Goal: Information Seeking & Learning: Learn about a topic

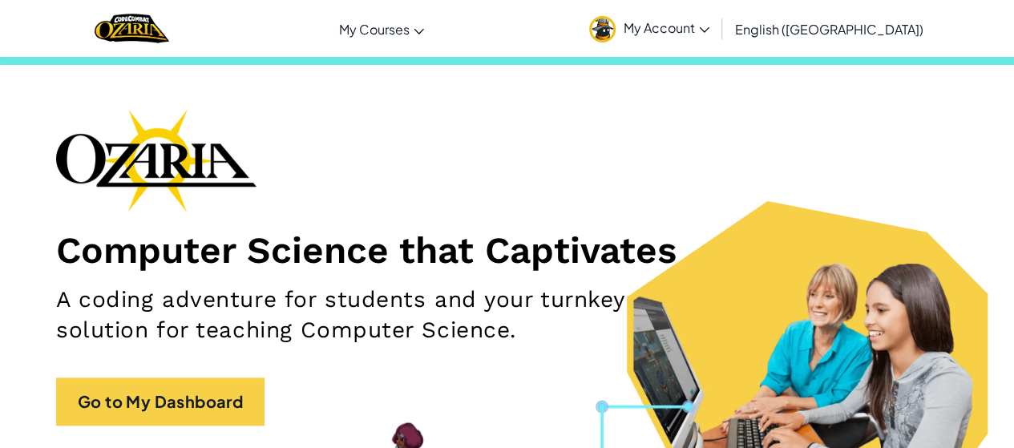
scroll to position [31, 0]
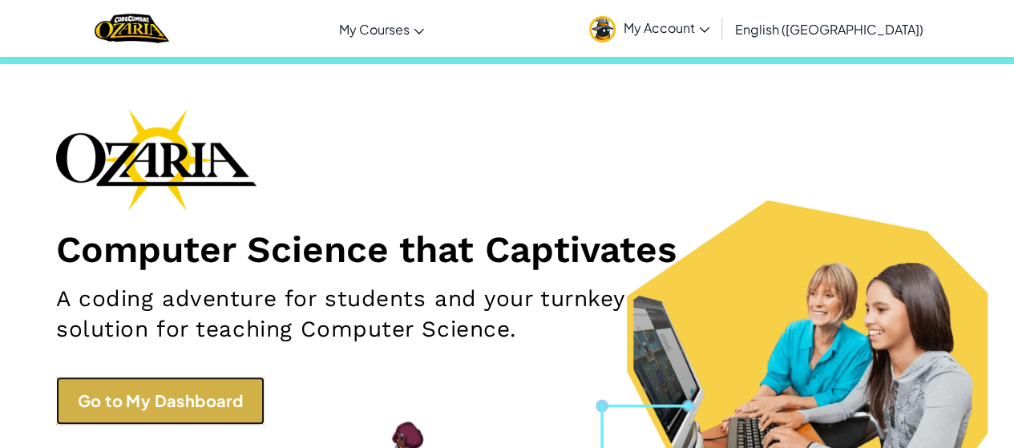
click at [212, 403] on link "Go to My Dashboard" at bounding box center [160, 401] width 208 height 48
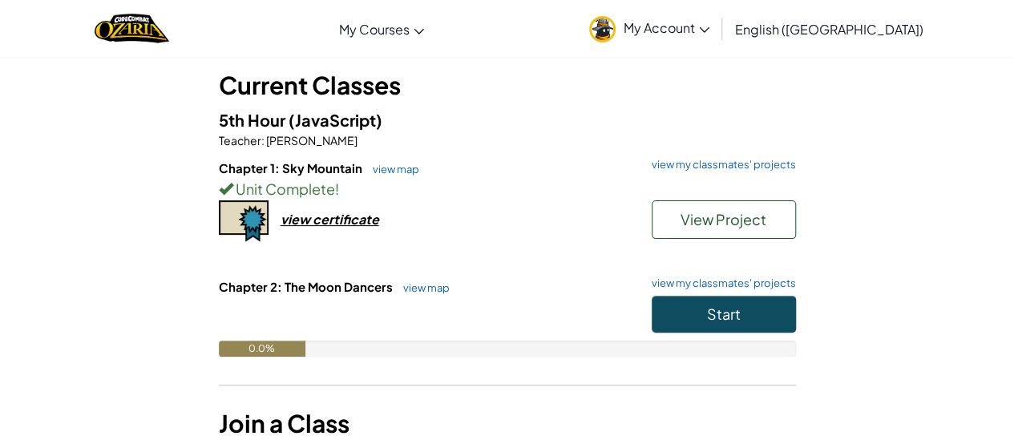
scroll to position [87, 0]
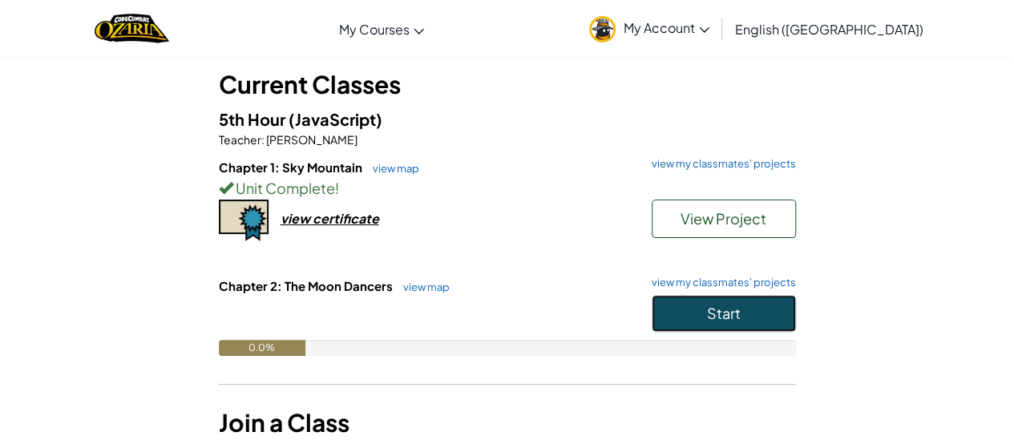
click at [723, 323] on button "Start" at bounding box center [723, 313] width 144 height 37
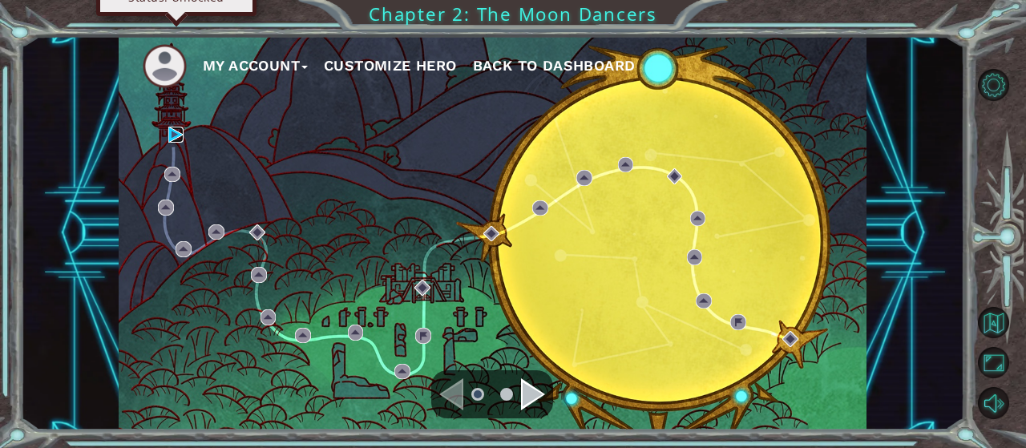
click at [171, 135] on img at bounding box center [176, 135] width 16 height 16
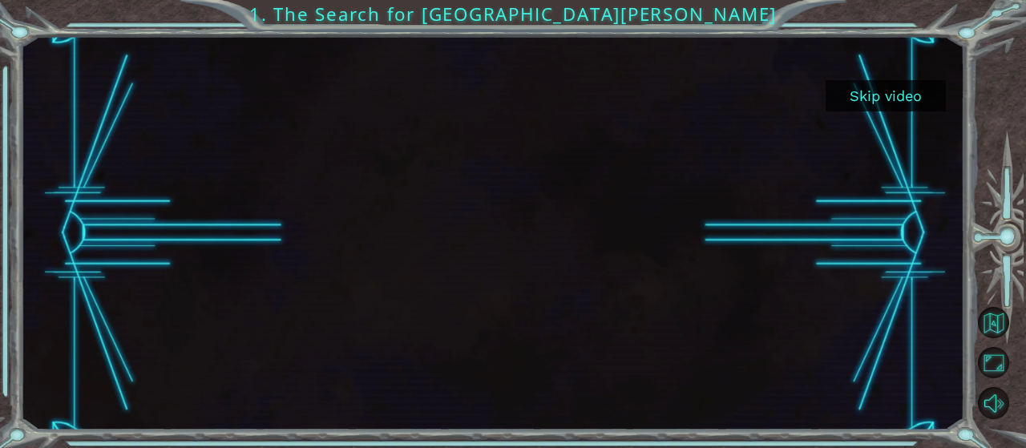
click at [907, 103] on button "Skip video" at bounding box center [885, 95] width 120 height 31
click at [872, 88] on button "Skip video" at bounding box center [885, 95] width 120 height 31
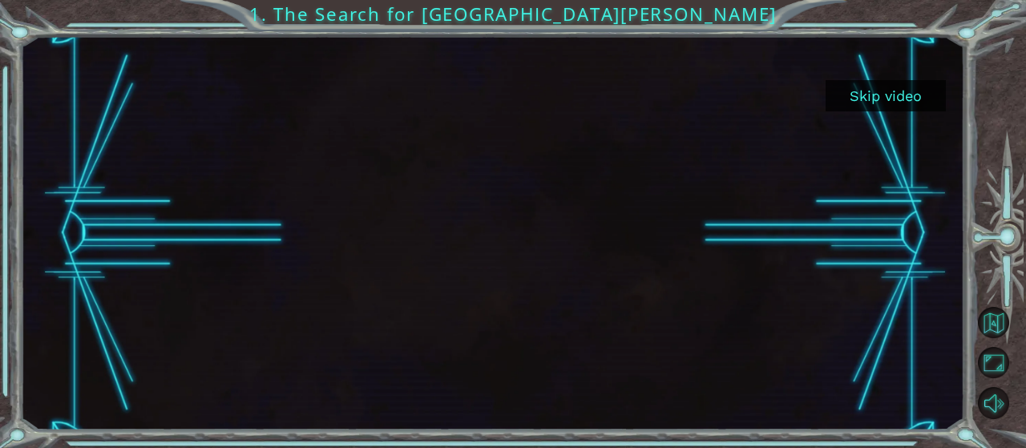
click at [888, 86] on button "Skip video" at bounding box center [885, 95] width 120 height 31
click at [869, 90] on button "Skip video" at bounding box center [885, 95] width 120 height 31
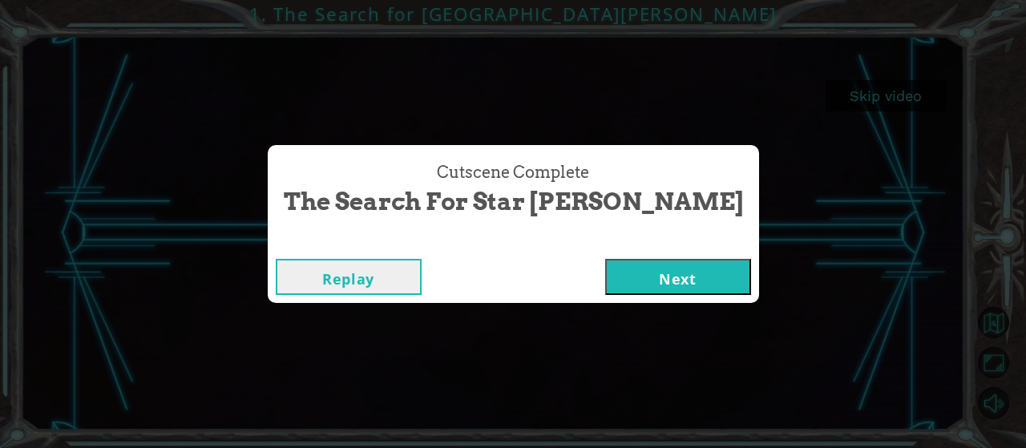
click at [605, 276] on button "Next" at bounding box center [678, 277] width 146 height 36
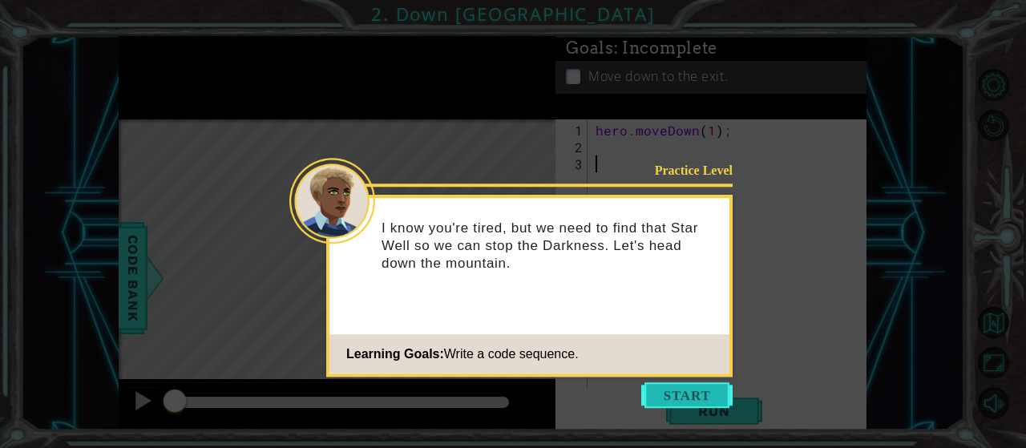
click at [681, 394] on button "Start" at bounding box center [686, 395] width 91 height 26
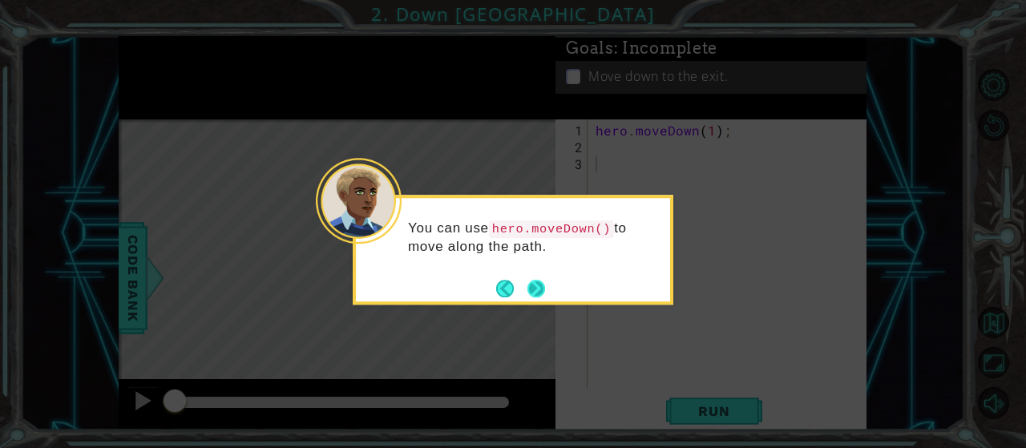
click at [534, 282] on button "Next" at bounding box center [536, 289] width 18 height 18
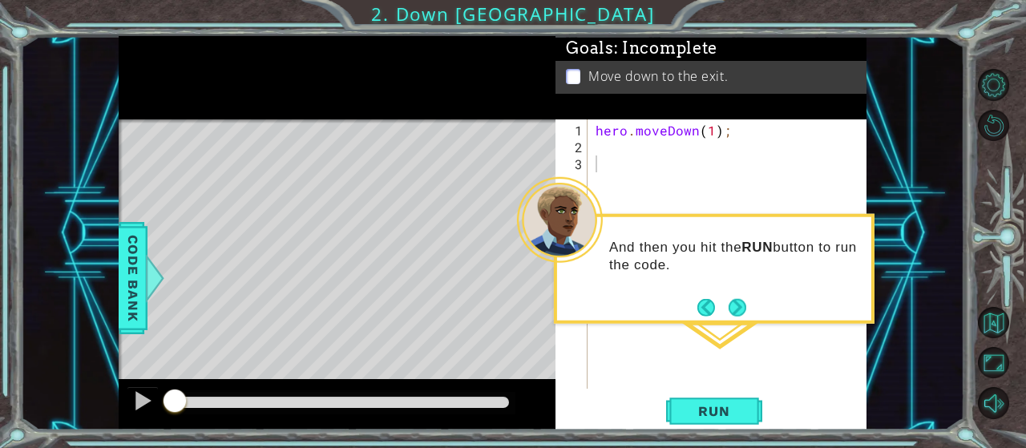
drag, startPoint x: 740, startPoint y: 306, endPoint x: 732, endPoint y: 304, distance: 9.0
click at [732, 304] on button "Next" at bounding box center [737, 307] width 18 height 18
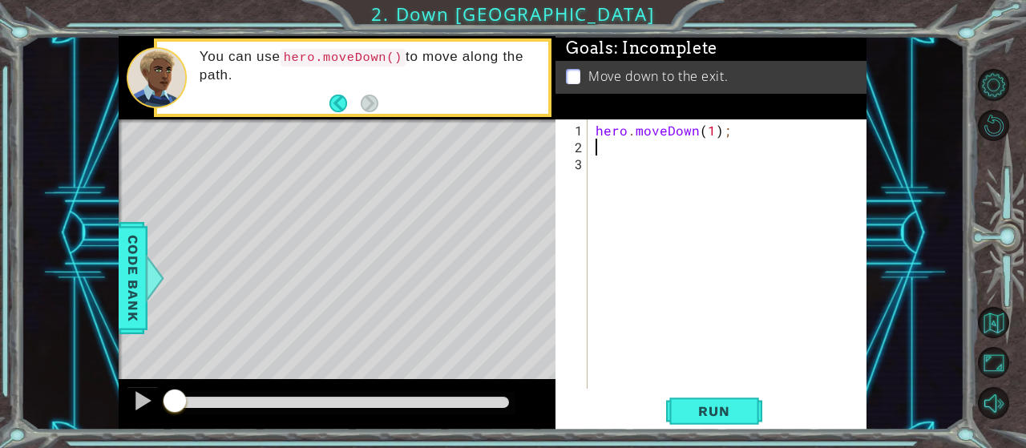
click at [607, 149] on div "hero . moveDown ( 1 ) ;" at bounding box center [731, 273] width 279 height 303
type textarea "h"
type textarea "g"
type textarea "hero.moveDown(1);"
click at [742, 425] on button "Run" at bounding box center [714, 411] width 96 height 31
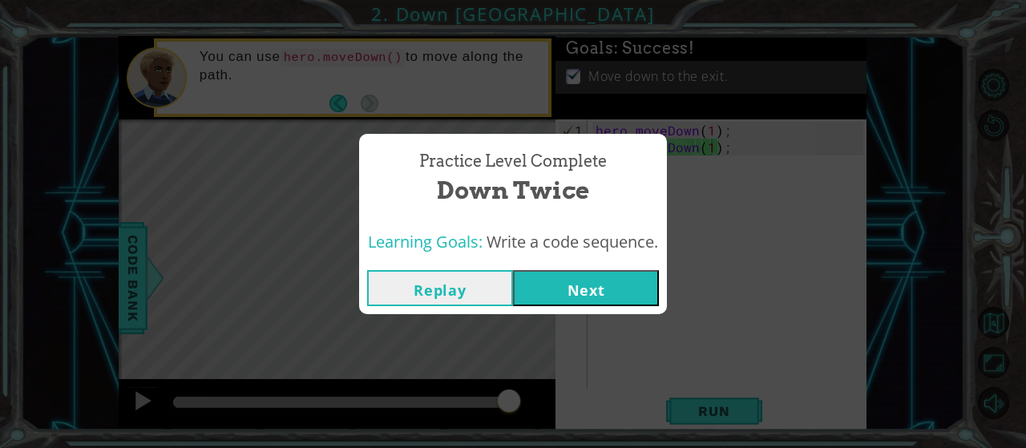
click at [625, 293] on button "Next" at bounding box center [586, 288] width 146 height 36
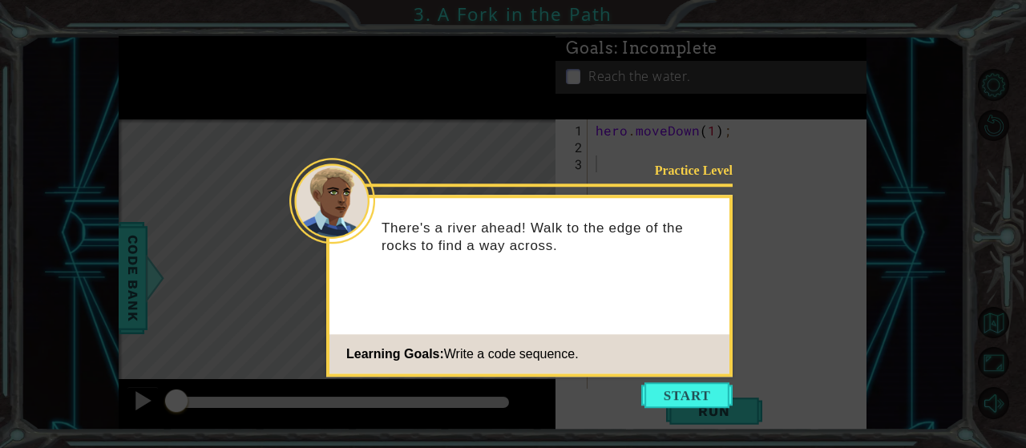
click at [704, 381] on icon at bounding box center [513, 224] width 1026 height 448
click at [697, 385] on button "Start" at bounding box center [686, 395] width 91 height 26
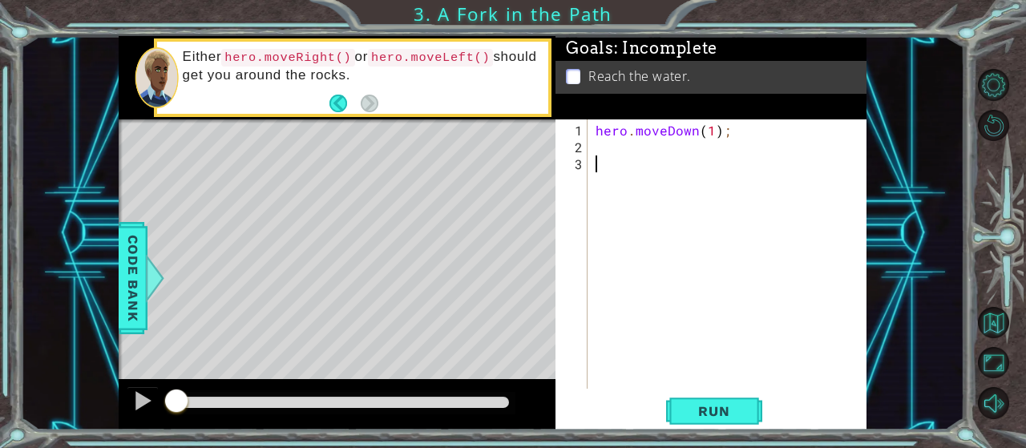
click at [617, 151] on div "hero . moveDown ( 1 ) ;" at bounding box center [731, 273] width 279 height 303
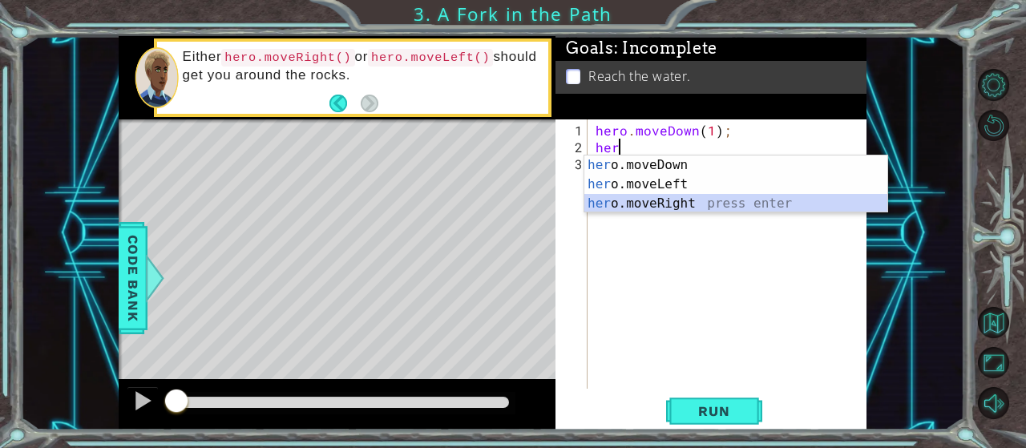
type textarea "hero.moveRight(1);"
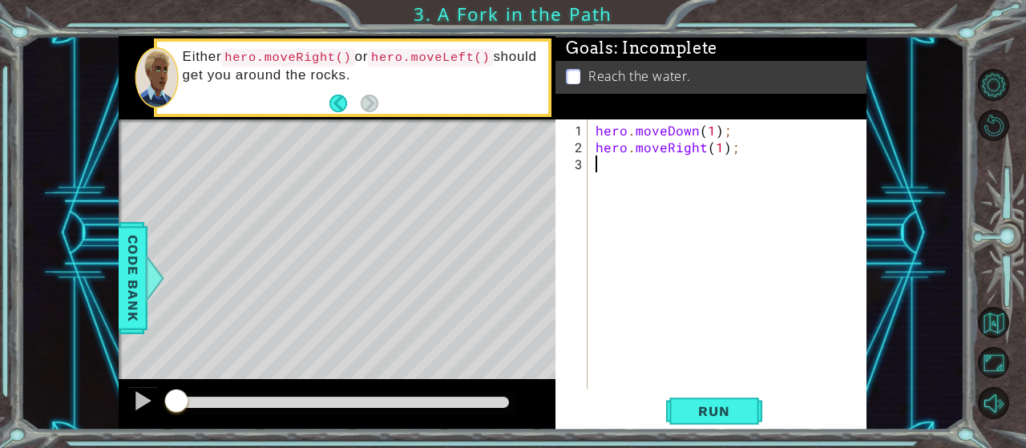
click at [580, 172] on div "3" at bounding box center [573, 163] width 29 height 17
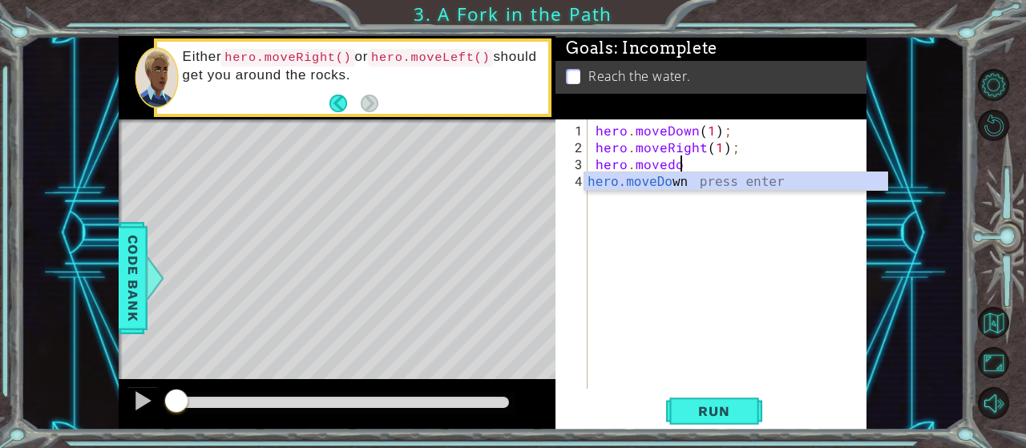
scroll to position [0, 5]
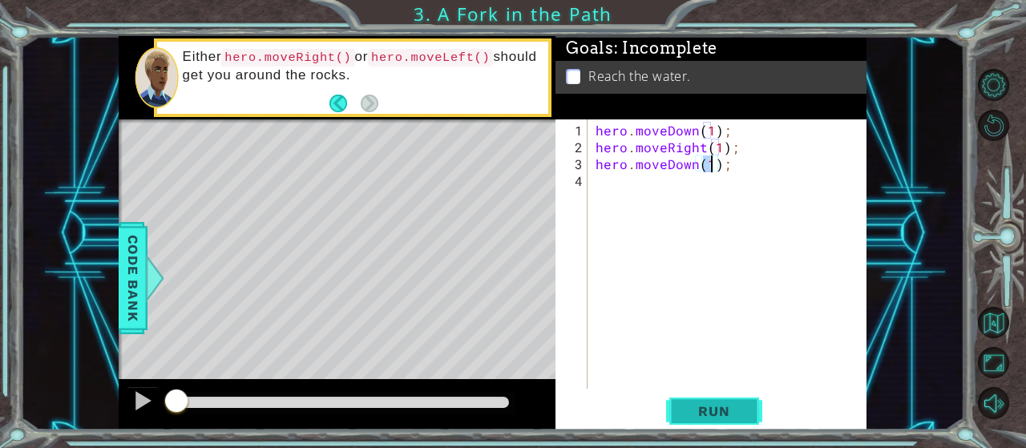
type textarea "hero.moveDown(1);"
click at [726, 412] on span "Run" at bounding box center [713, 411] width 63 height 16
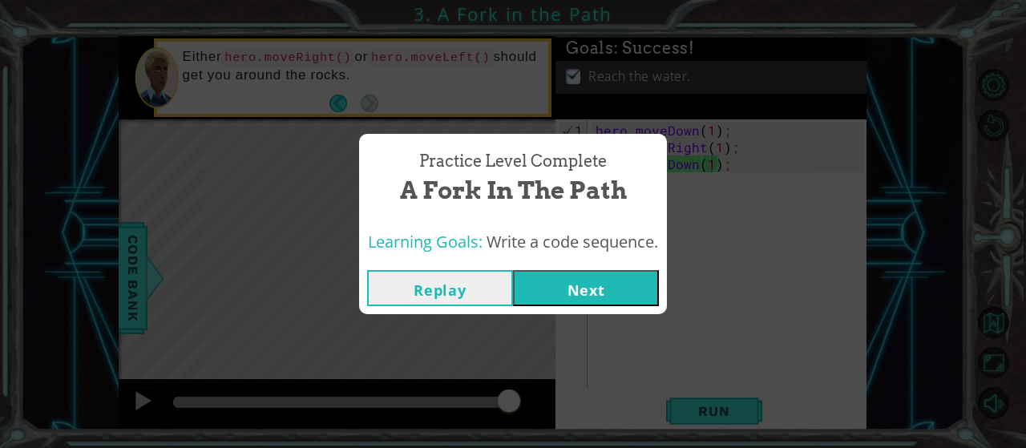
click at [587, 277] on button "Next" at bounding box center [586, 288] width 146 height 36
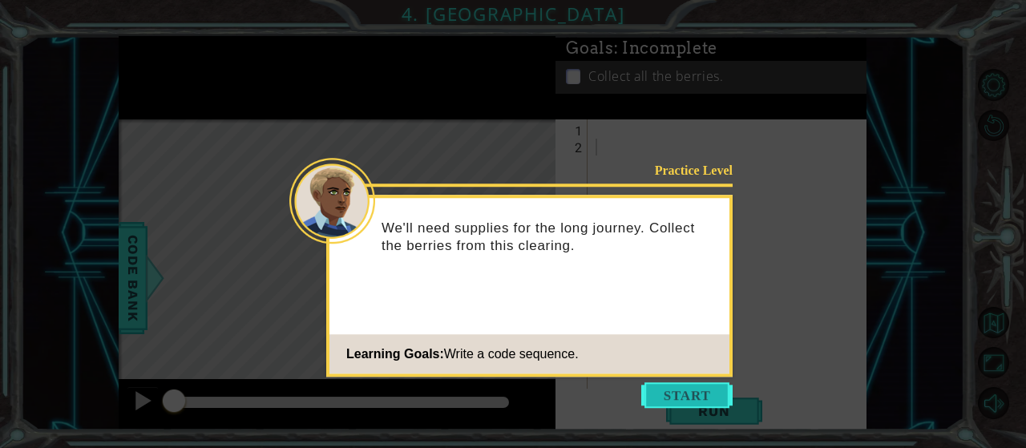
click at [666, 394] on button "Start" at bounding box center [686, 395] width 91 height 26
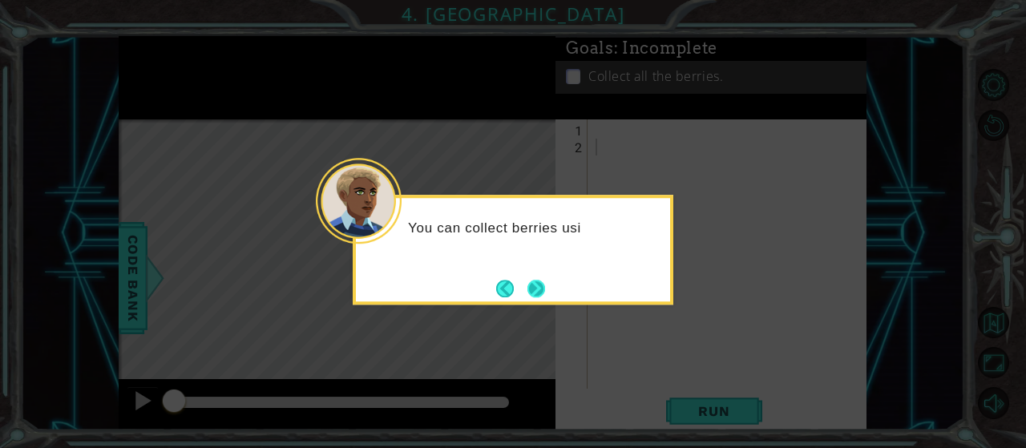
click at [534, 288] on button "Next" at bounding box center [536, 289] width 18 height 18
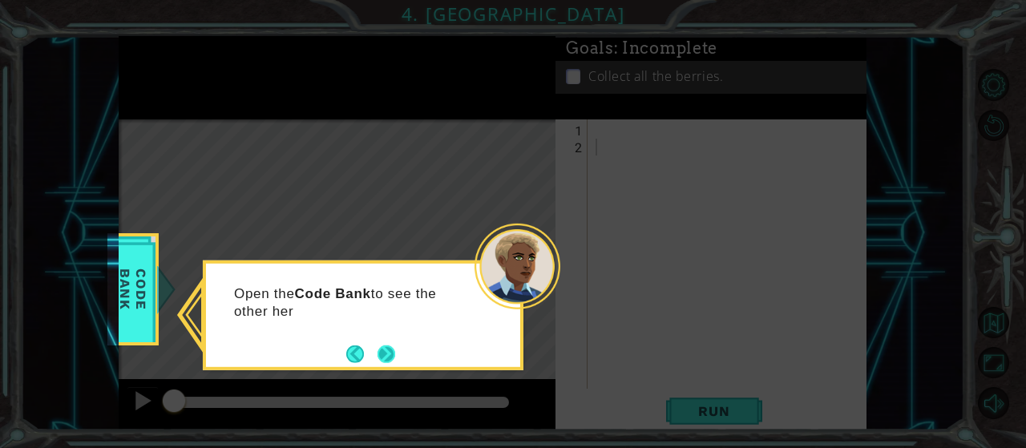
click at [389, 351] on button "Next" at bounding box center [386, 354] width 18 height 18
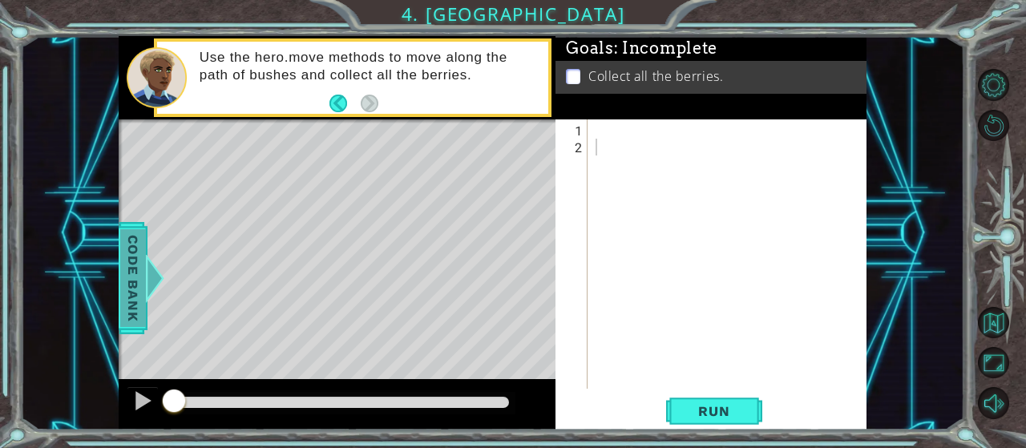
click at [128, 272] on span "Code Bank" at bounding box center [133, 278] width 26 height 98
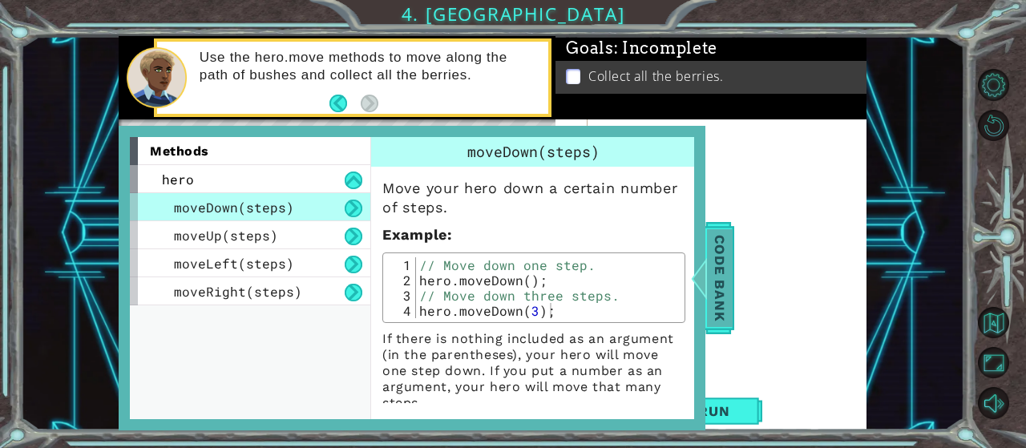
click at [710, 279] on span "Code Bank" at bounding box center [720, 278] width 26 height 98
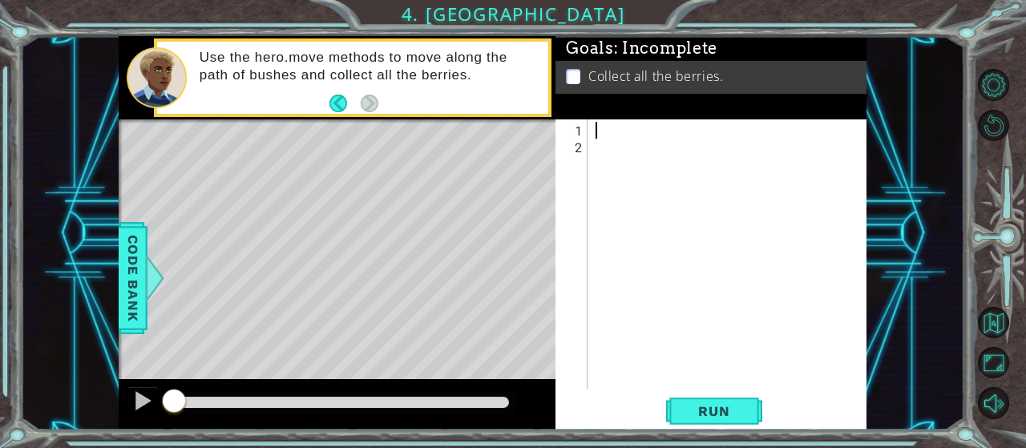
click at [603, 128] on div at bounding box center [731, 273] width 279 height 303
type textarea "h"
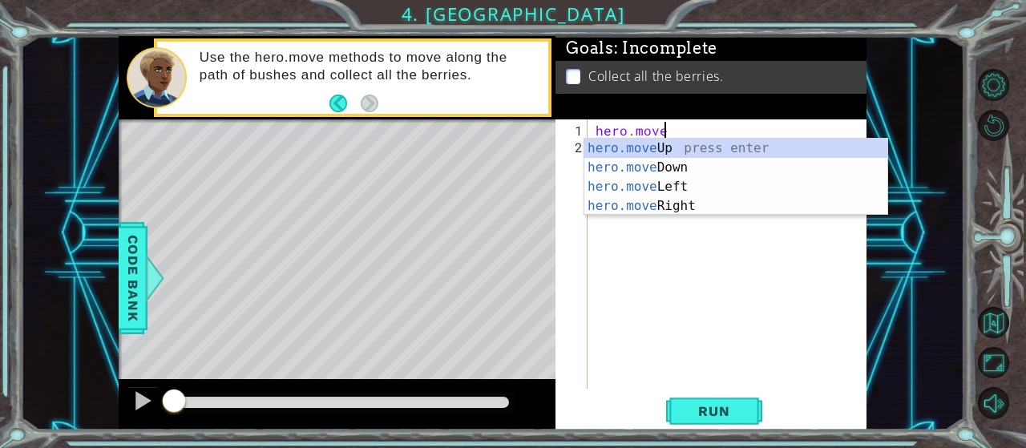
scroll to position [0, 4]
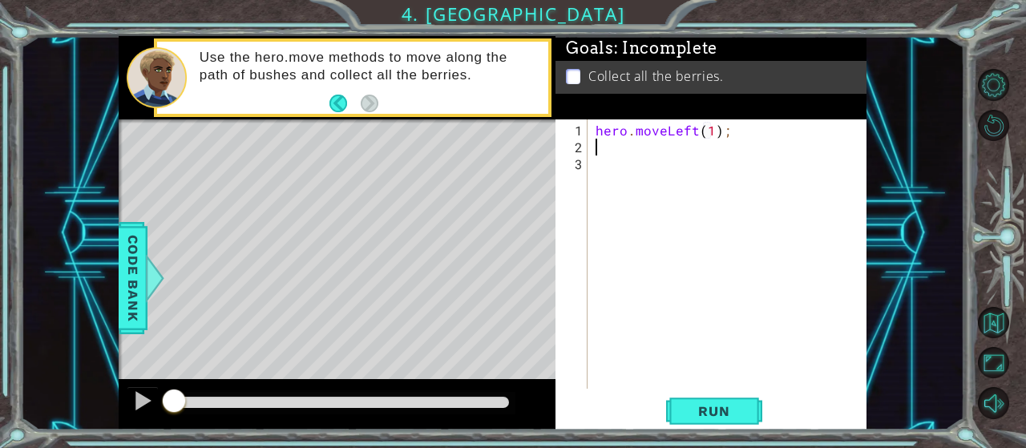
type textarea "hero.moveLeft(1);n"
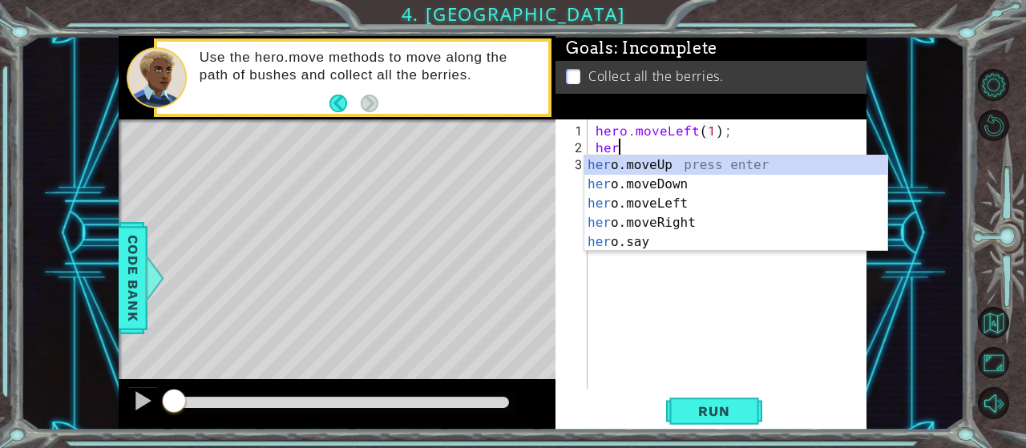
scroll to position [0, 0]
type textarea "h"
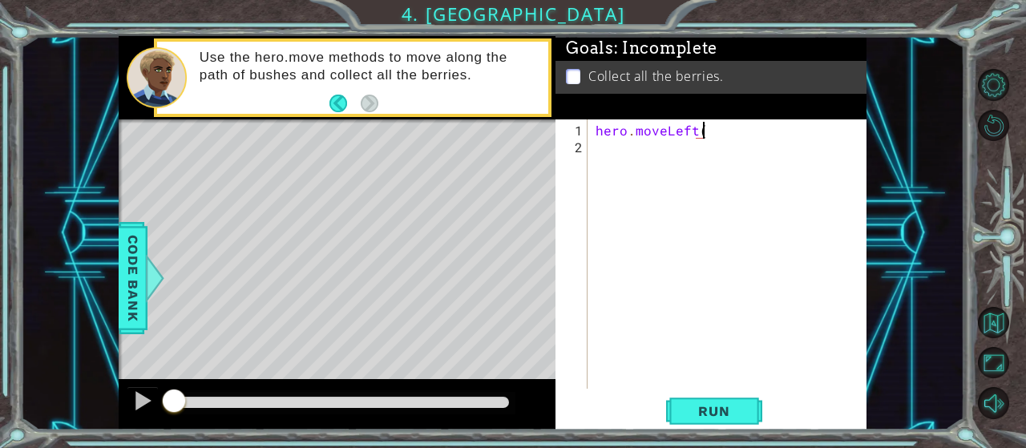
scroll to position [0, 6]
type textarea "hero.moveLeft(2);"
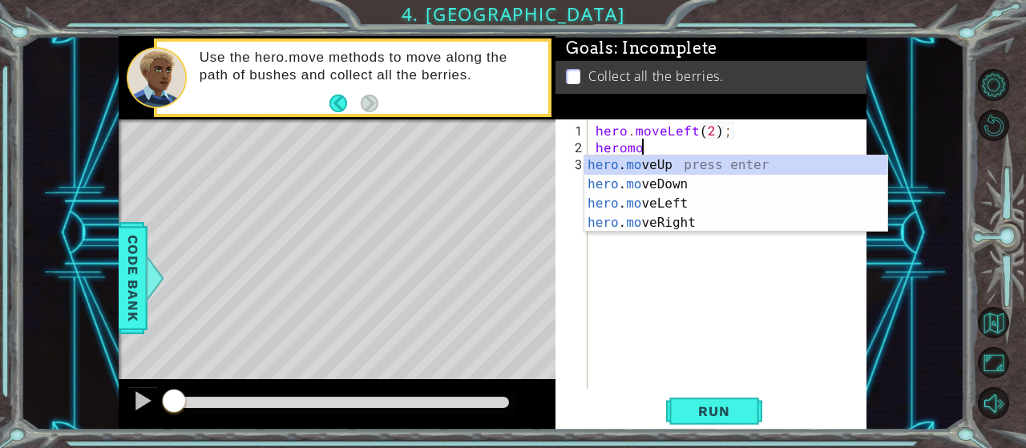
scroll to position [0, 2]
type textarea "heromove"
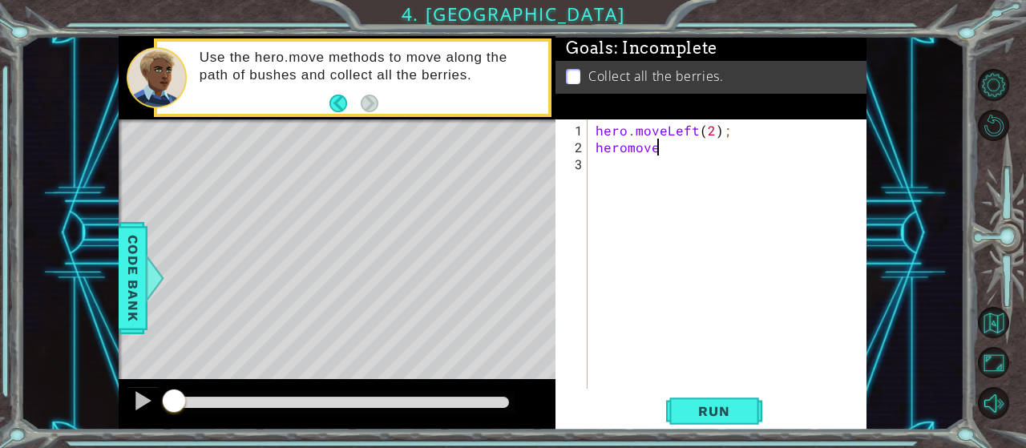
scroll to position [0, 3]
type textarea "hero.moveDown(2);"
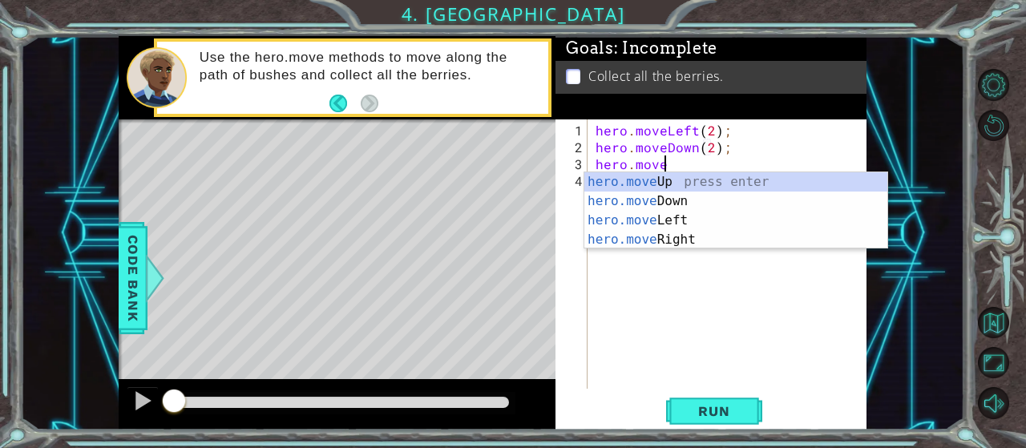
scroll to position [0, 4]
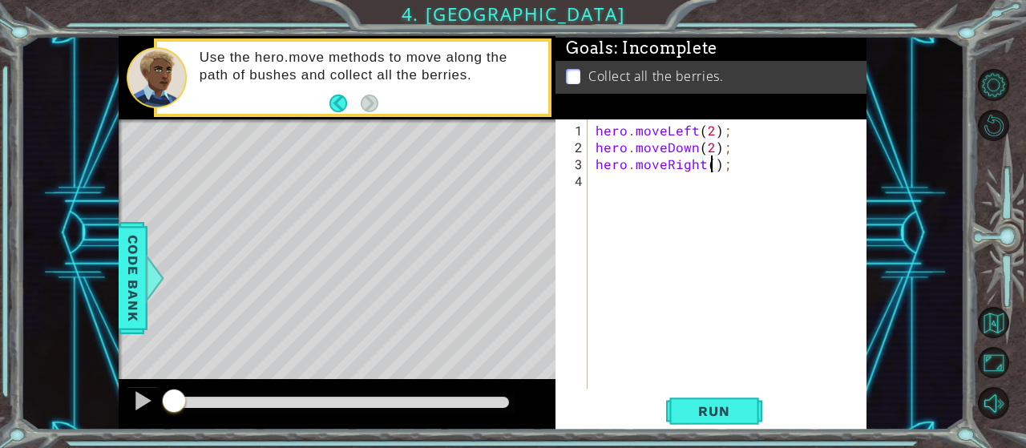
type textarea "hero.moveRight(2);"
type textarea "hero.moveUp(2);"
click at [718, 416] on span "Run" at bounding box center [713, 411] width 63 height 16
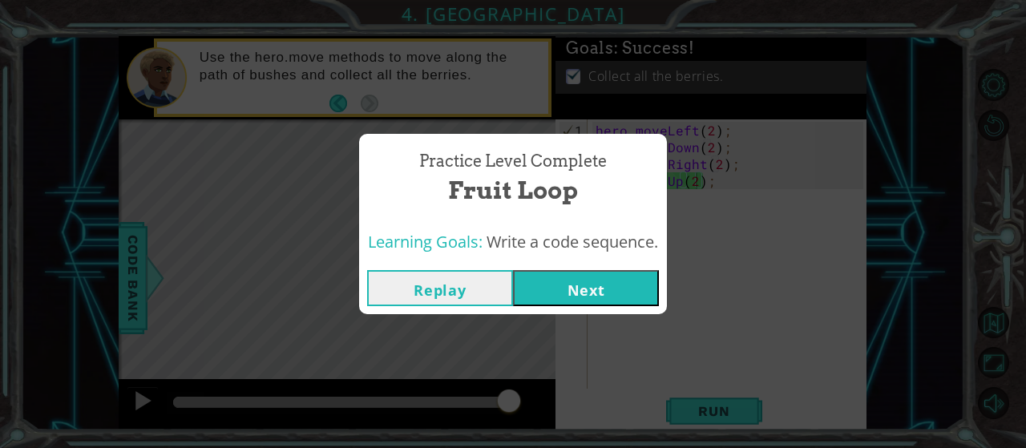
click at [567, 283] on button "Next" at bounding box center [586, 288] width 146 height 36
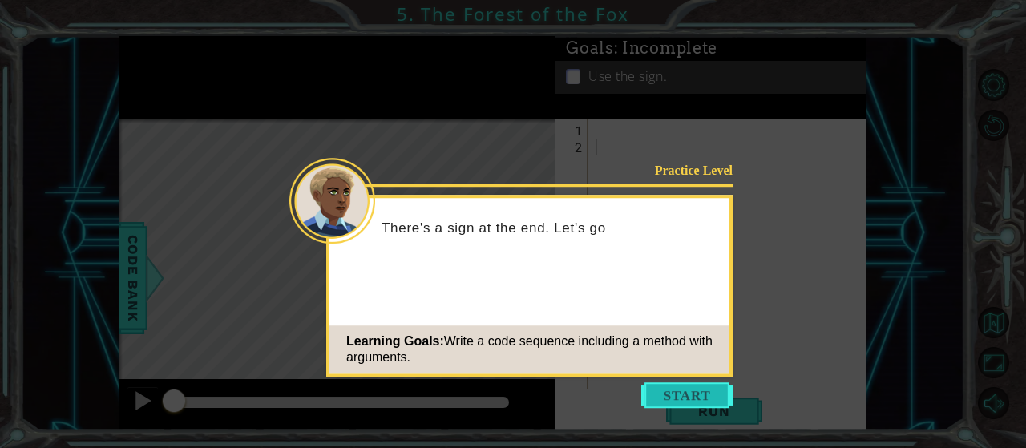
click at [674, 389] on button "Start" at bounding box center [686, 395] width 91 height 26
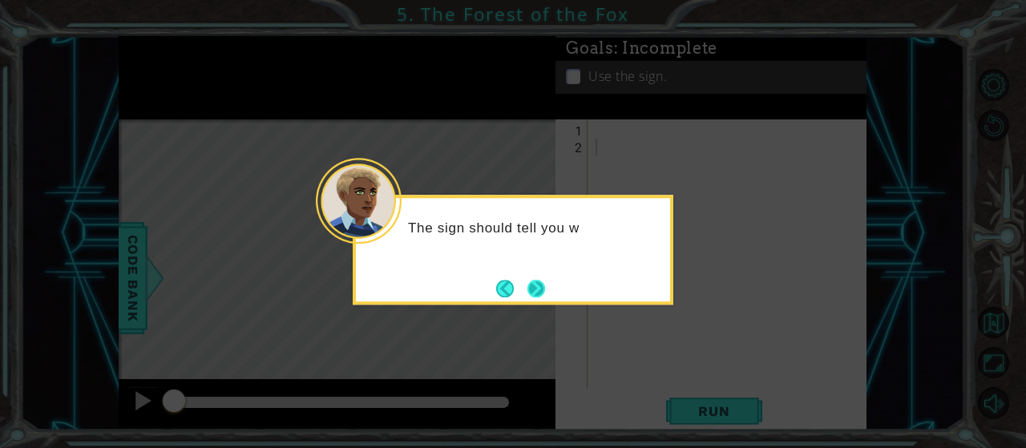
click at [533, 286] on button "Next" at bounding box center [536, 289] width 18 height 18
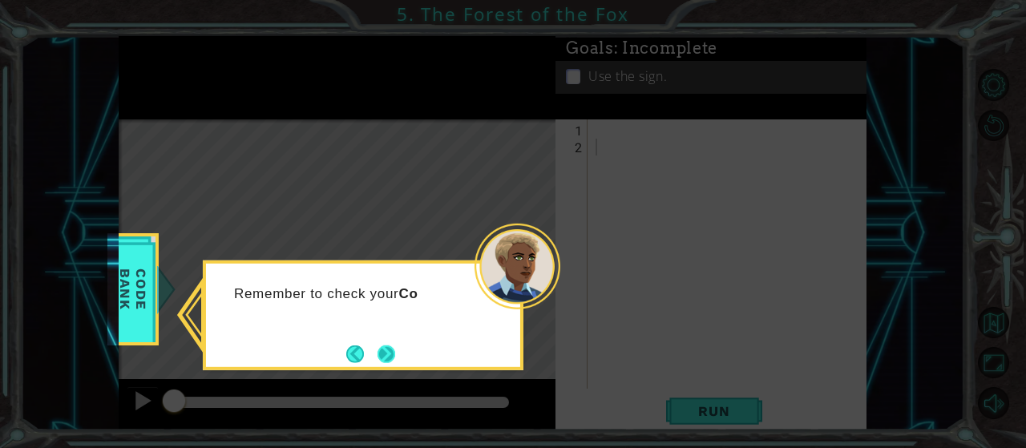
click at [395, 352] on button "Next" at bounding box center [386, 354] width 18 height 18
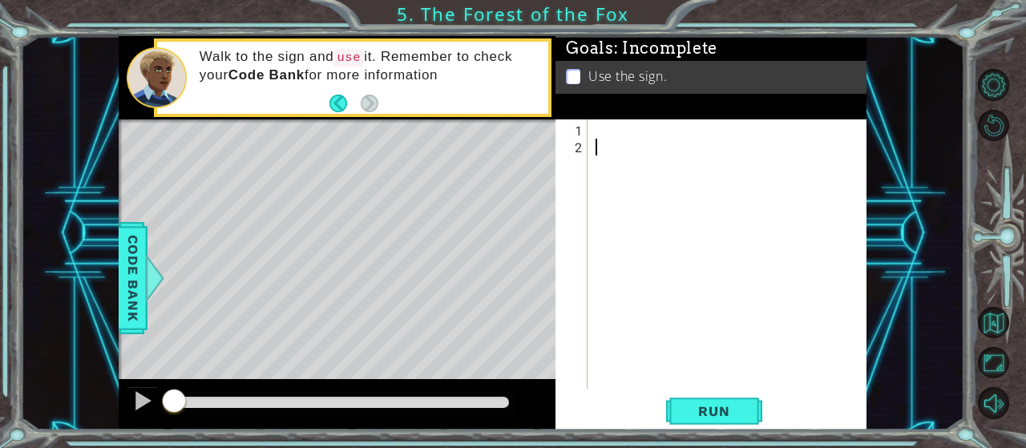
click at [613, 139] on div at bounding box center [731, 273] width 279 height 303
click at [607, 131] on div at bounding box center [731, 273] width 279 height 303
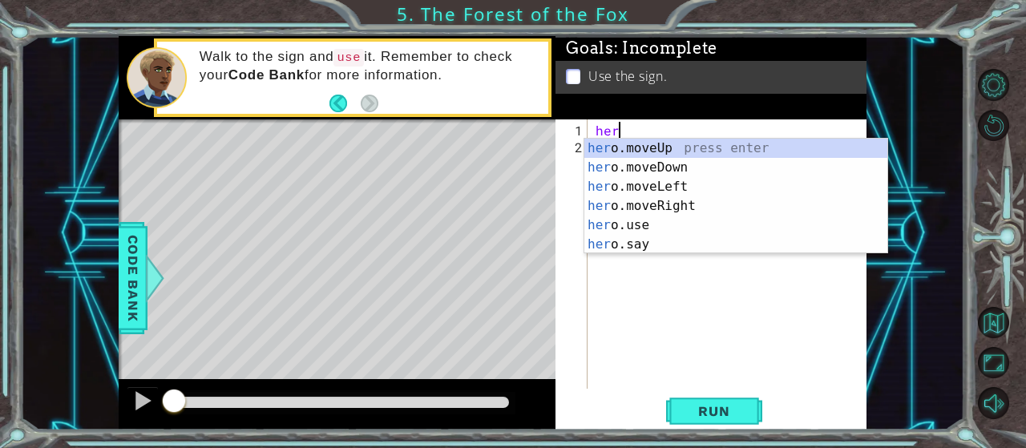
scroll to position [0, 1]
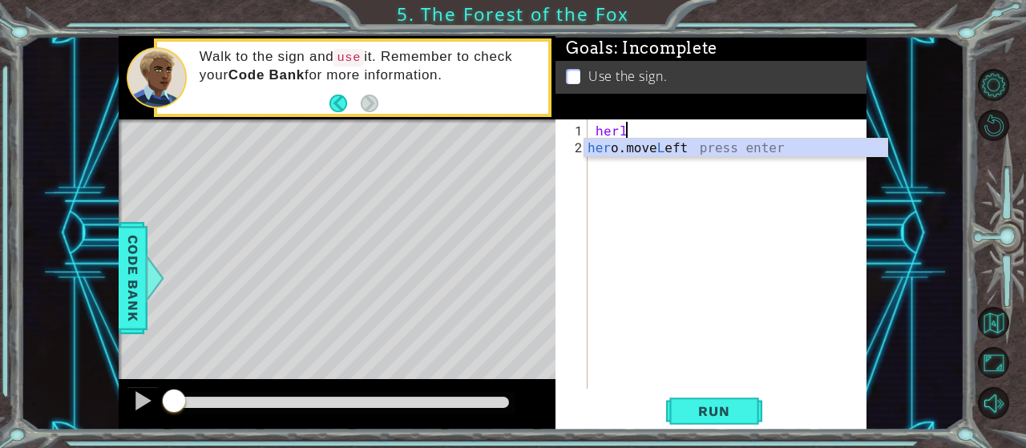
type textarea "her"
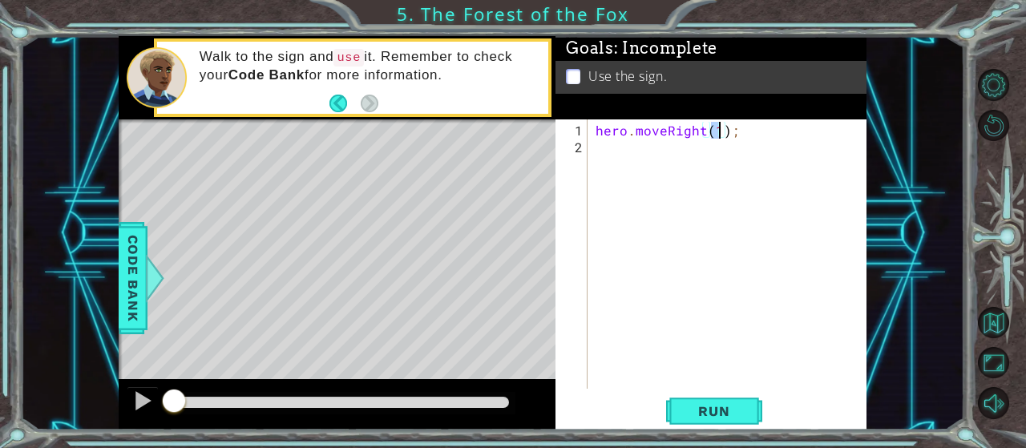
type textarea "hero.moveRight(\);"
type textarea "hero.moveRight(1):"
type textarea "h"
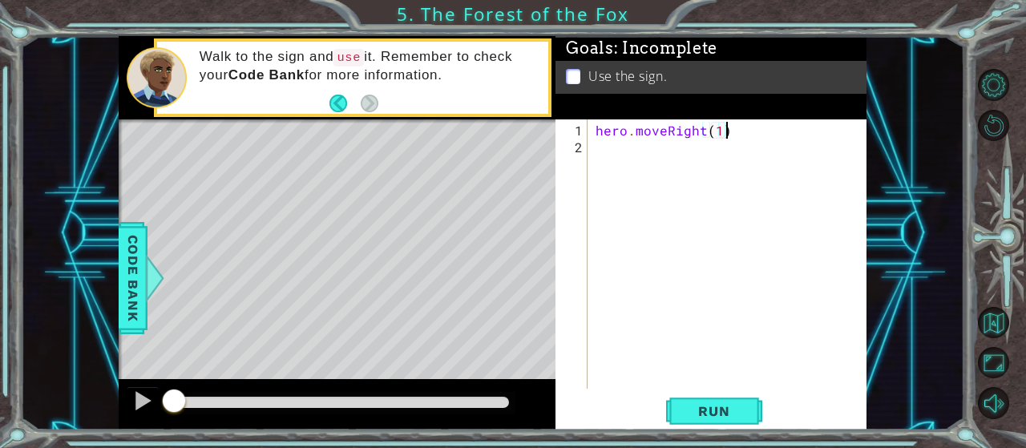
type textarea "hero.moveRight(1);"
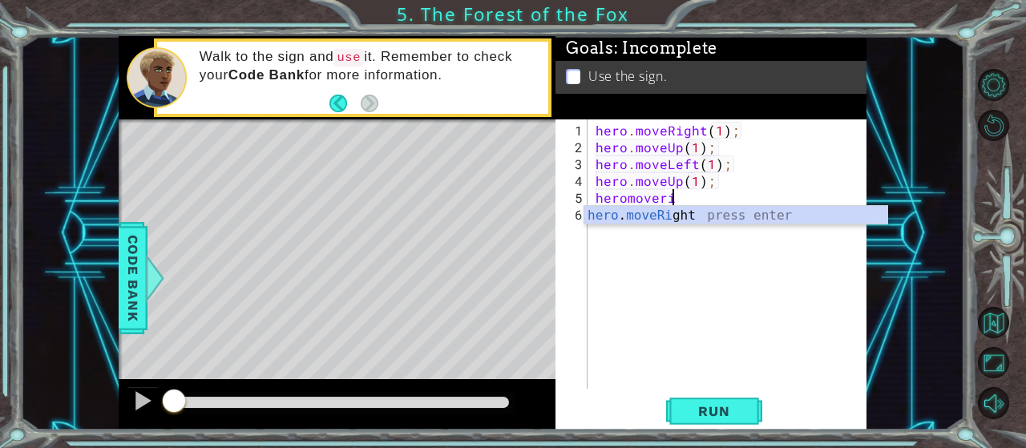
scroll to position [0, 4]
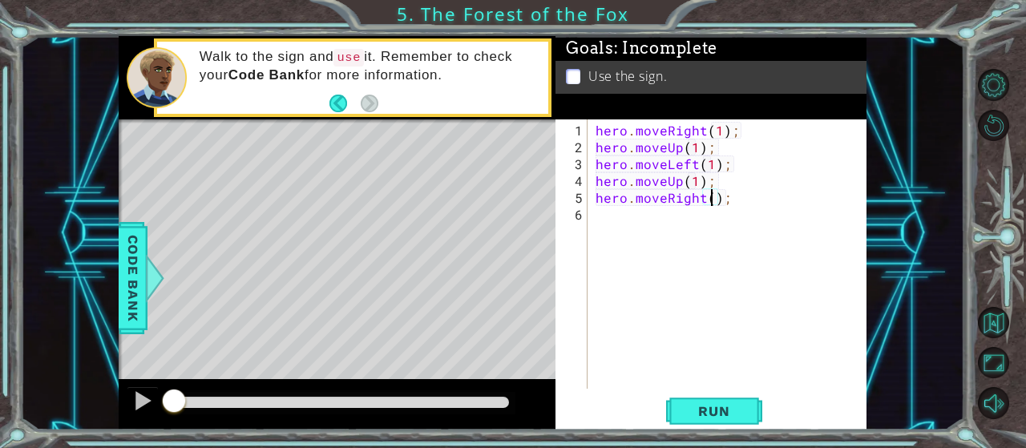
type textarea "hero.moveRight(2);"
type textarea "hero.moveDown(1);"
click at [720, 432] on div "1 ההההההההההההההההההההההההההההההההההההההההההההההההההההההההההההההההההההההההההההה…" at bounding box center [513, 224] width 1026 height 448
click at [717, 398] on button "Run" at bounding box center [714, 411] width 96 height 31
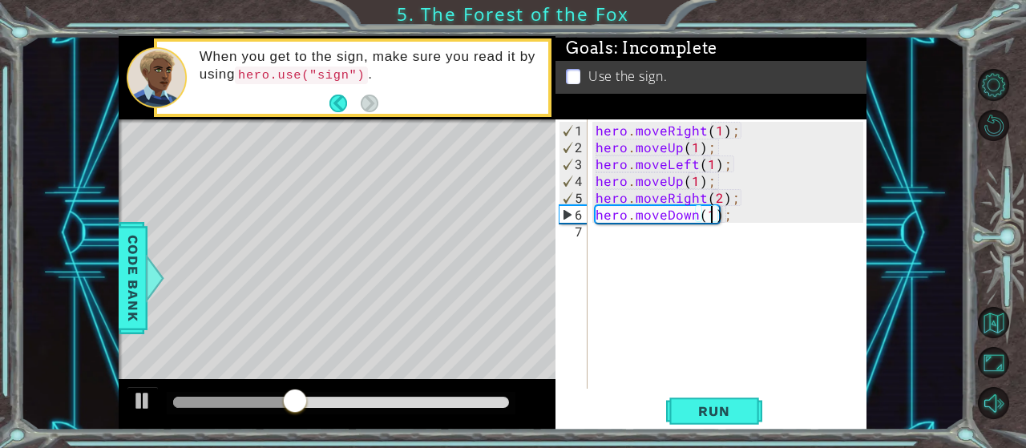
click at [594, 235] on div "hero . moveRight ( 1 ) ; hero . moveUp ( 1 ) ; hero . moveLeft ( 1 ) ; hero . m…" at bounding box center [731, 273] width 279 height 303
type textarea "hero.use("sigh");"
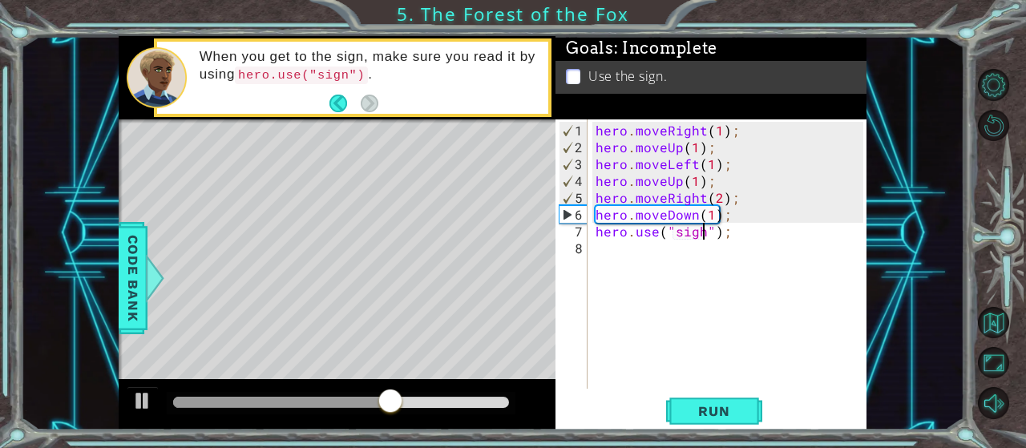
scroll to position [0, 0]
click at [720, 414] on span "Run" at bounding box center [713, 411] width 63 height 16
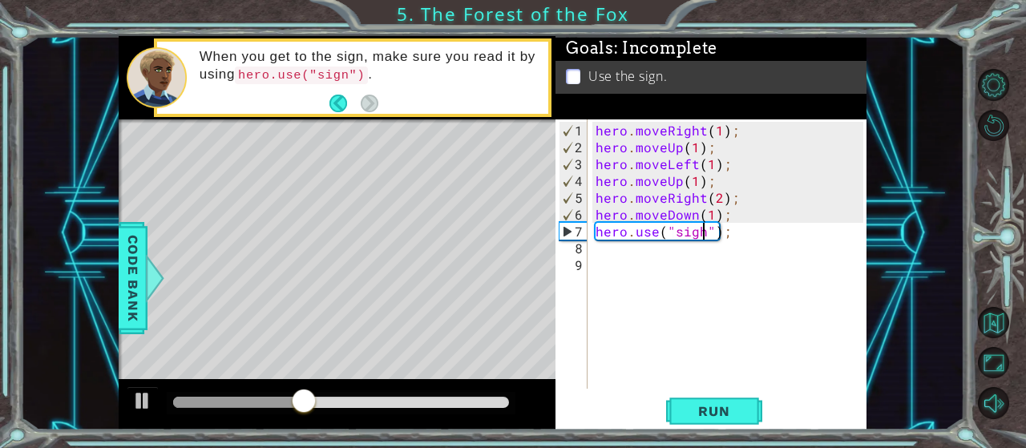
click at [702, 232] on div "hero . moveRight ( 1 ) ; hero . moveUp ( 1 ) ; hero . moveLeft ( 1 ) ; hero . m…" at bounding box center [731, 273] width 279 height 303
type textarea "hero.use("sign");"
click at [734, 405] on span "Run" at bounding box center [713, 411] width 63 height 16
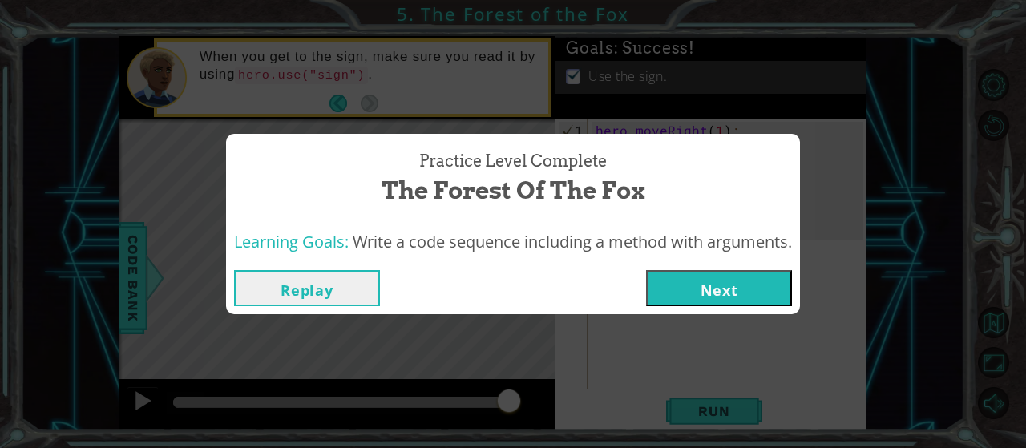
click at [718, 283] on button "Next" at bounding box center [719, 288] width 146 height 36
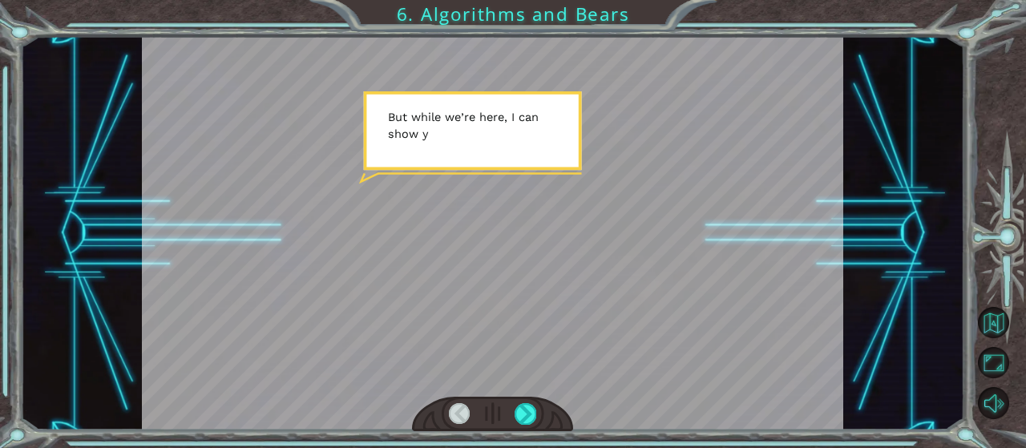
click at [546, 421] on div at bounding box center [492, 414] width 161 height 35
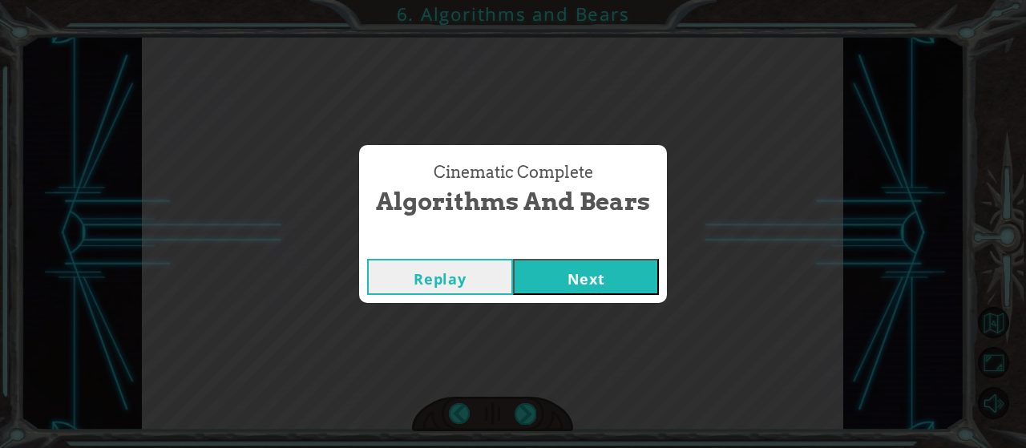
click at [513, 259] on button "Next" at bounding box center [586, 277] width 146 height 36
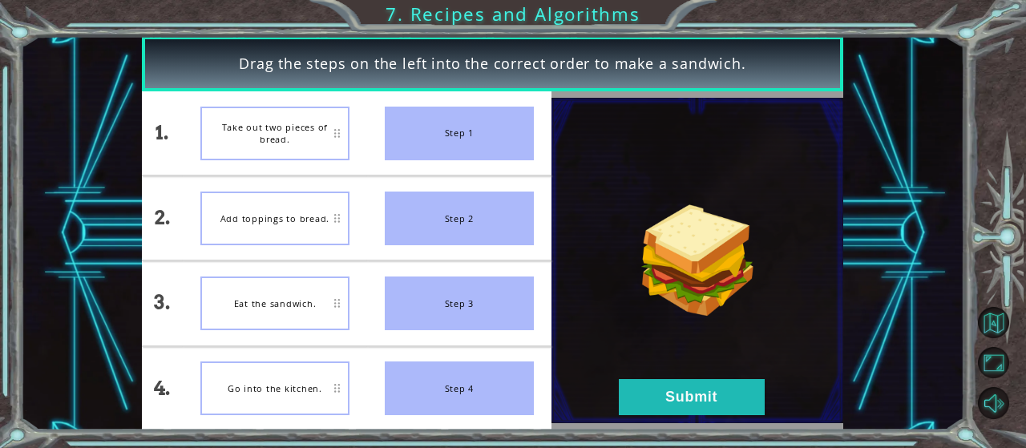
drag, startPoint x: 268, startPoint y: 124, endPoint x: 380, endPoint y: 115, distance: 112.5
drag, startPoint x: 380, startPoint y: 115, endPoint x: 307, endPoint y: 129, distance: 74.2
click at [307, 129] on div "Take out two pieces of bread." at bounding box center [274, 134] width 149 height 54
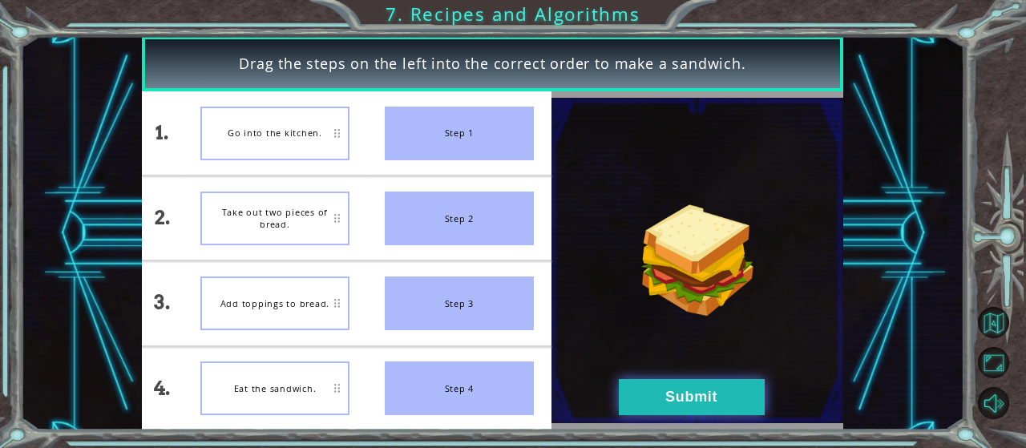
click at [673, 398] on button "Submit" at bounding box center [692, 397] width 146 height 36
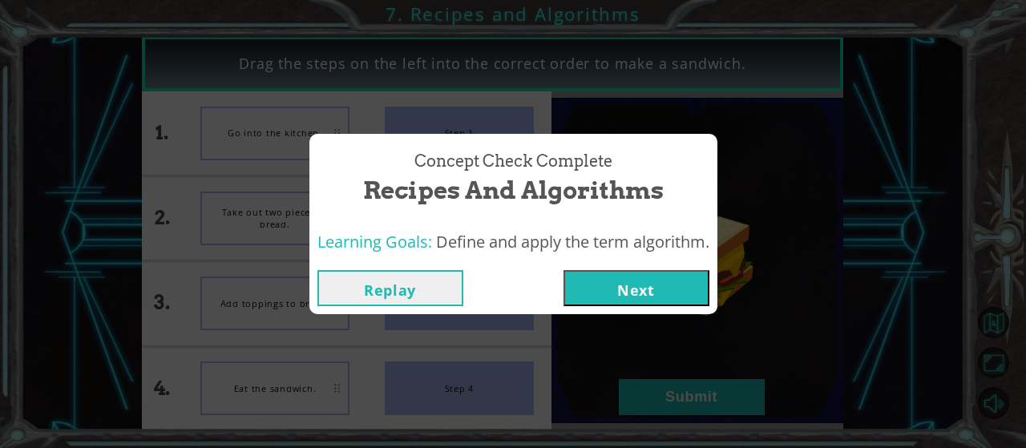
click at [586, 273] on button "Next" at bounding box center [636, 288] width 146 height 36
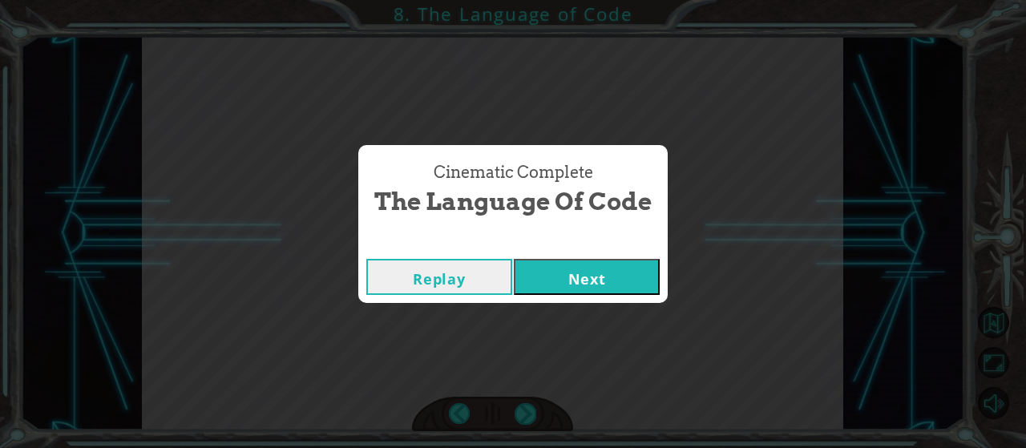
click at [514, 259] on button "Next" at bounding box center [587, 277] width 146 height 36
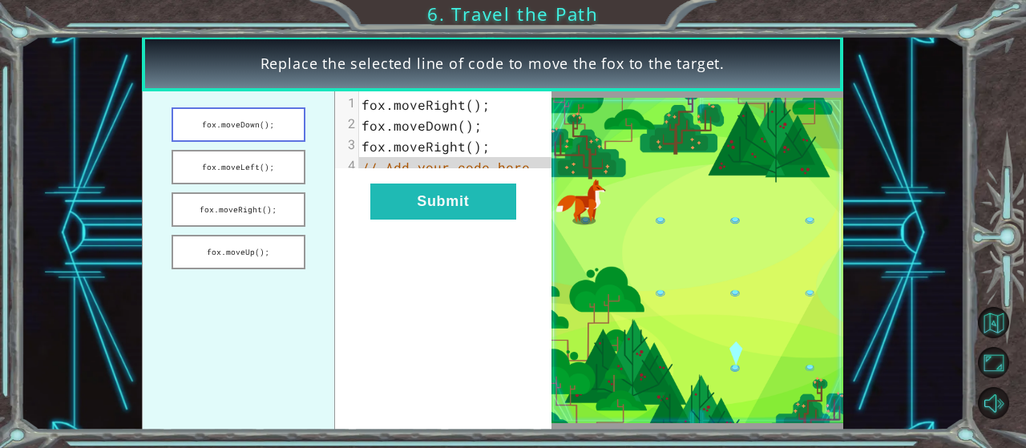
drag, startPoint x: 280, startPoint y: 119, endPoint x: 272, endPoint y: 115, distance: 8.2
click at [282, 121] on button "fox.moveDown();" at bounding box center [238, 124] width 134 height 34
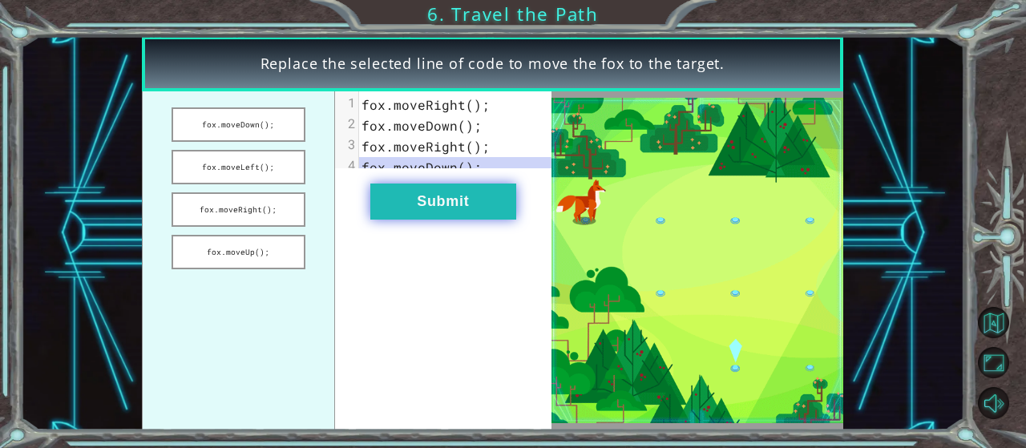
click at [464, 220] on button "Submit" at bounding box center [443, 201] width 146 height 36
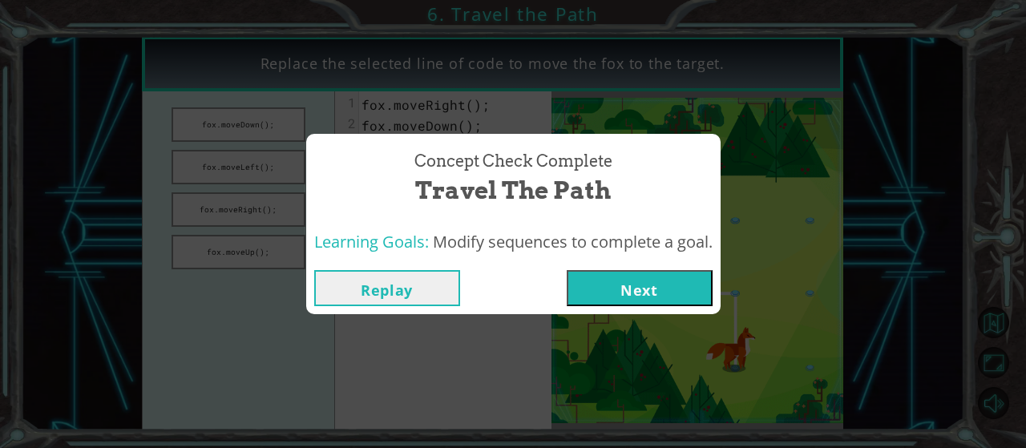
click at [630, 290] on button "Next" at bounding box center [640, 288] width 146 height 36
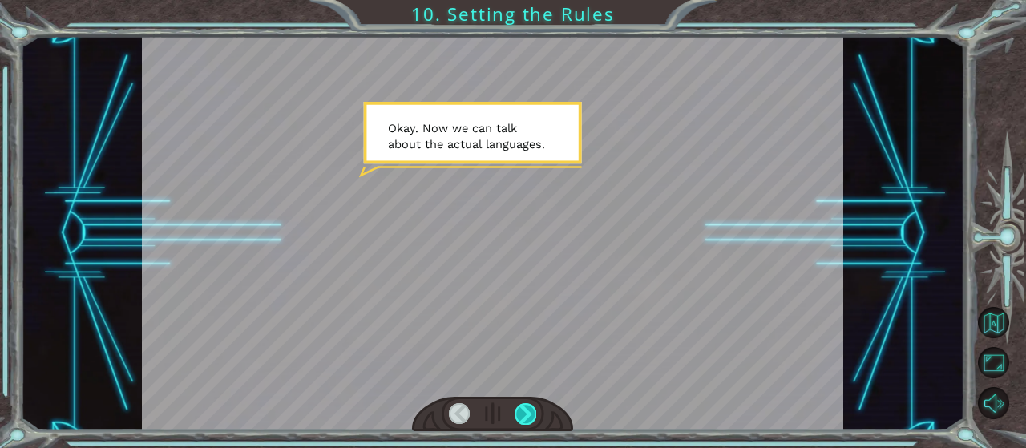
click at [532, 409] on div at bounding box center [524, 414] width 21 height 22
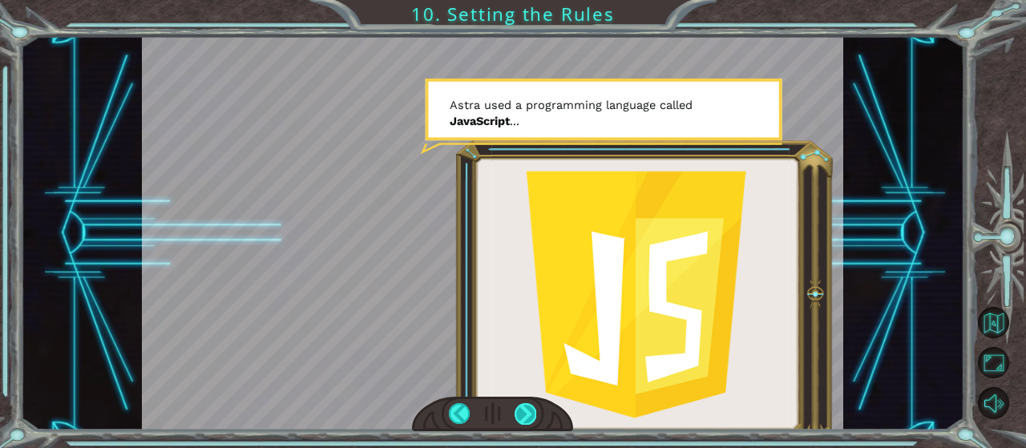
click at [532, 409] on div at bounding box center [524, 414] width 21 height 22
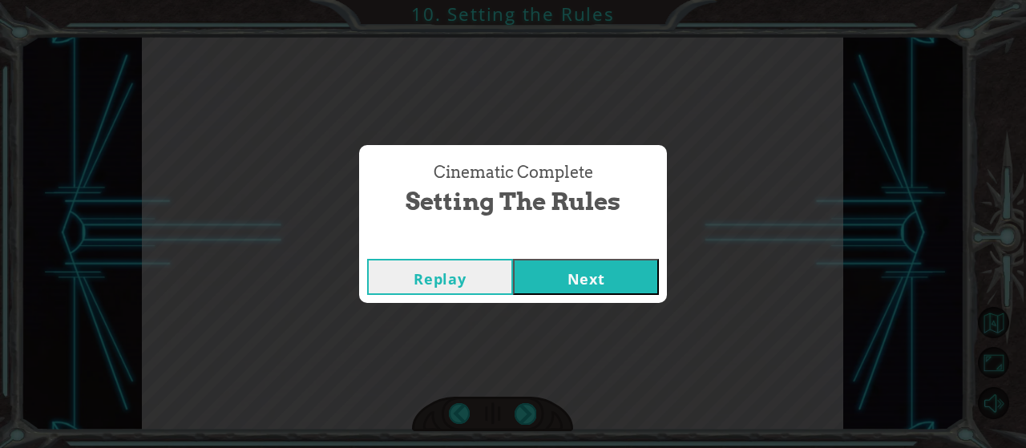
click at [611, 282] on button "Next" at bounding box center [586, 277] width 146 height 36
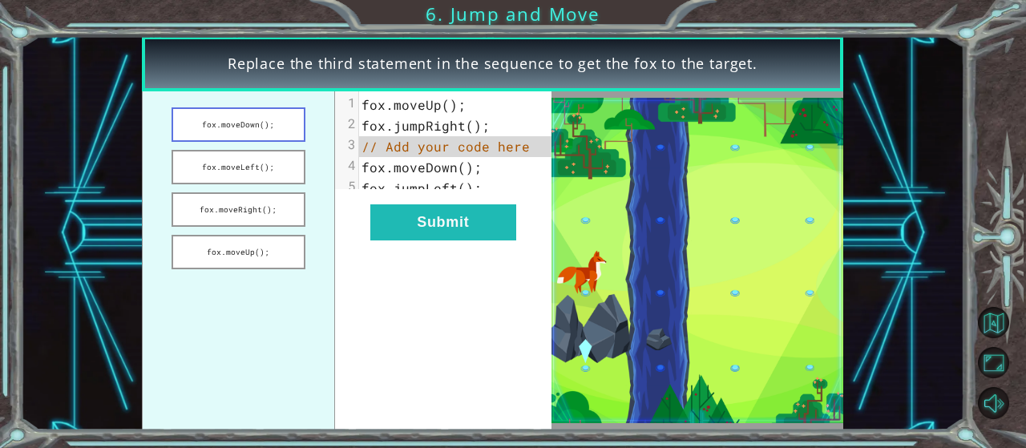
click at [284, 123] on button "fox.moveDown();" at bounding box center [238, 124] width 134 height 34
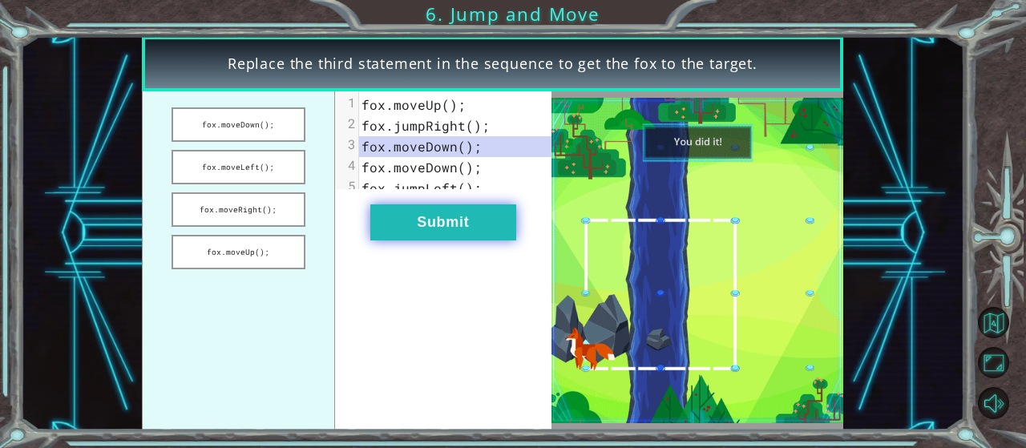
click at [500, 238] on button "Submit" at bounding box center [443, 222] width 146 height 36
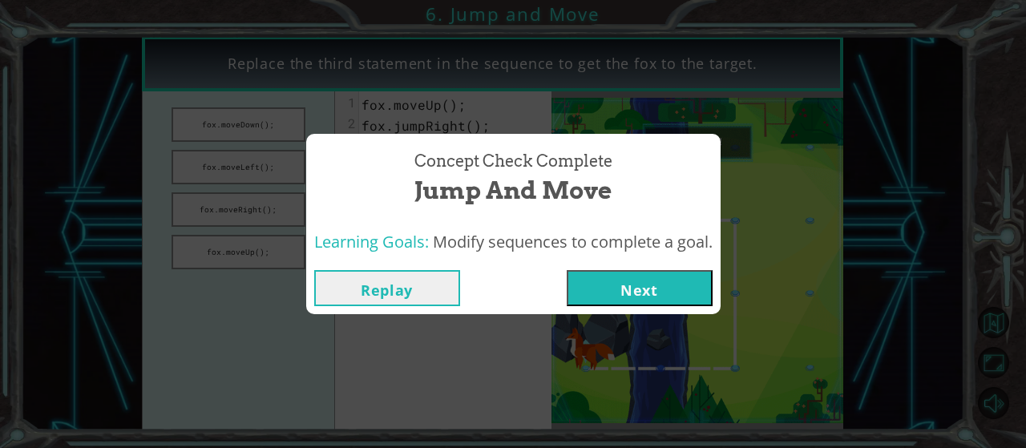
click at [595, 285] on button "Next" at bounding box center [640, 288] width 146 height 36
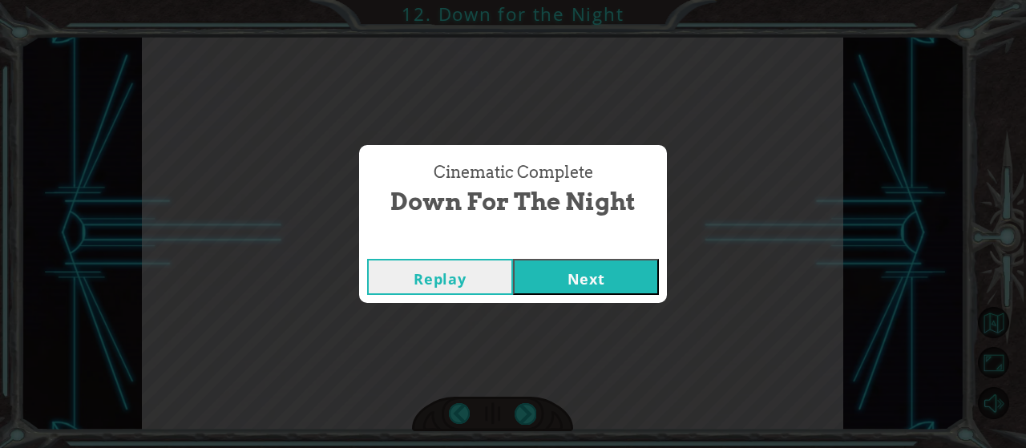
click button "Next" at bounding box center [586, 277] width 146 height 36
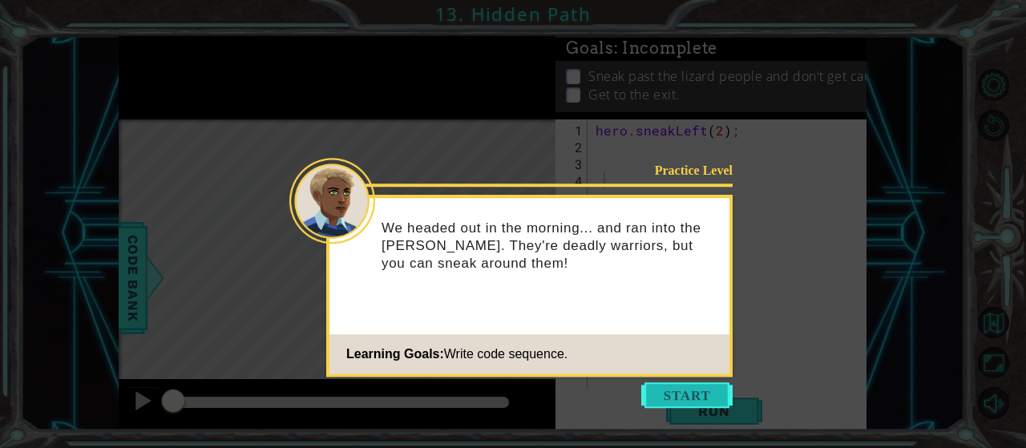
click at [652, 385] on button "Start" at bounding box center [686, 395] width 91 height 26
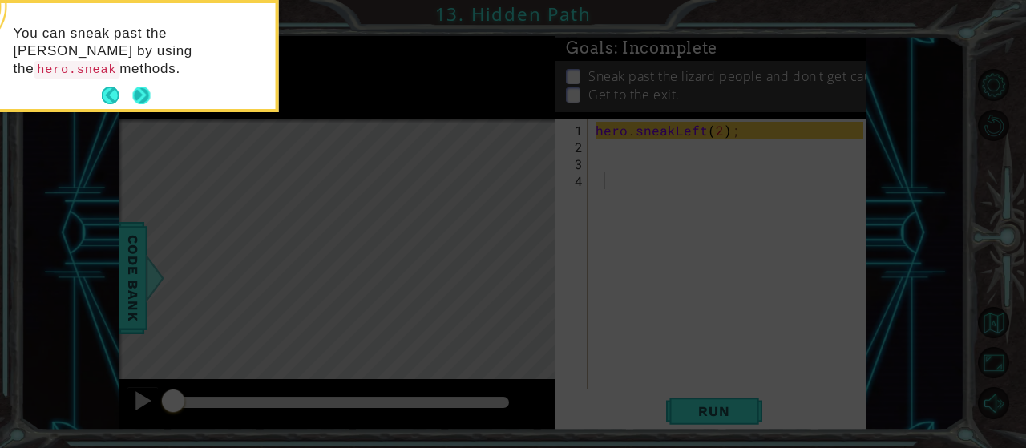
click at [143, 94] on button "Next" at bounding box center [141, 96] width 18 height 18
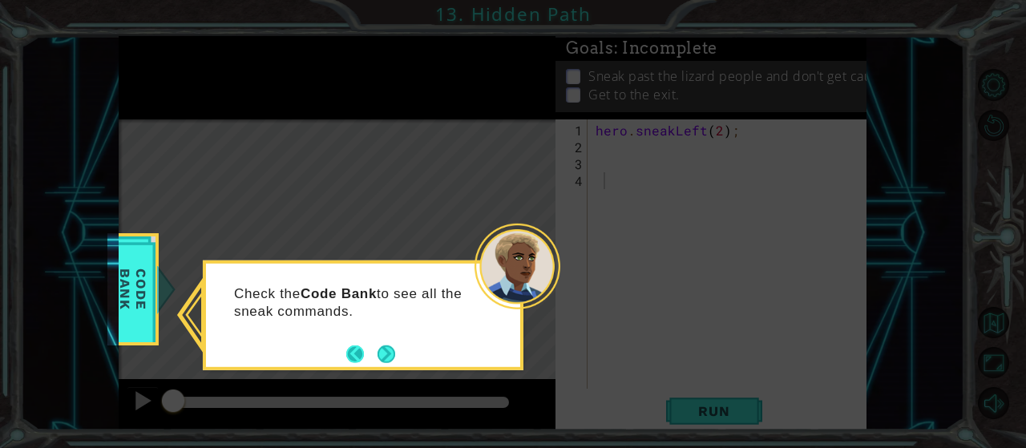
click at [377, 345] on button "Next" at bounding box center [386, 354] width 18 height 18
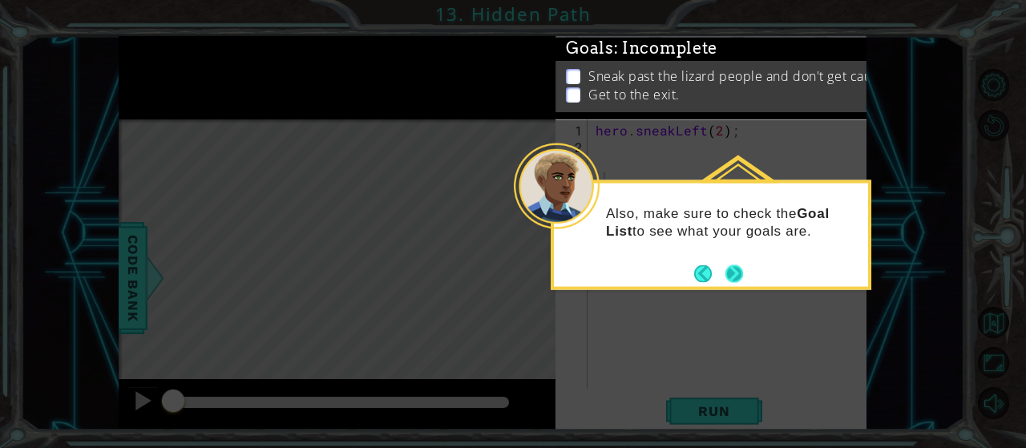
click at [738, 268] on button "Next" at bounding box center [734, 273] width 18 height 18
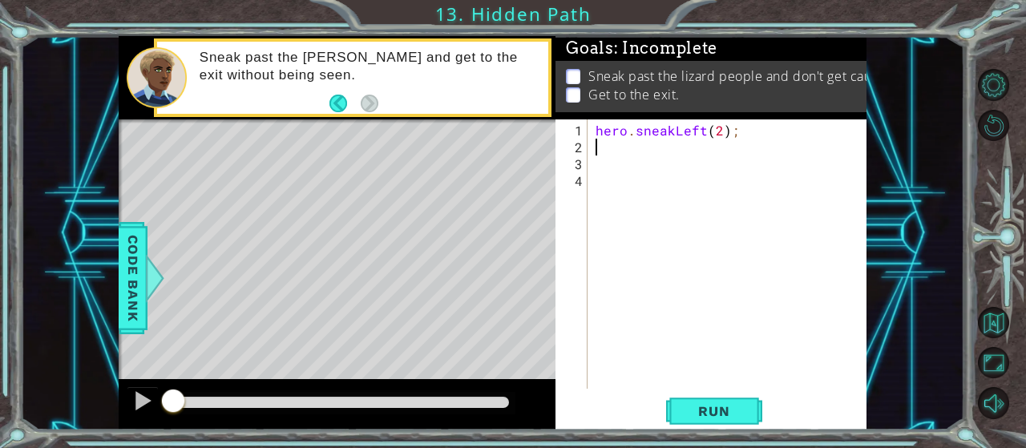
click at [639, 147] on div "hero . sneakLeft ( 2 ) ;" at bounding box center [731, 273] width 279 height 303
click at [724, 409] on span "Run" at bounding box center [713, 411] width 63 height 16
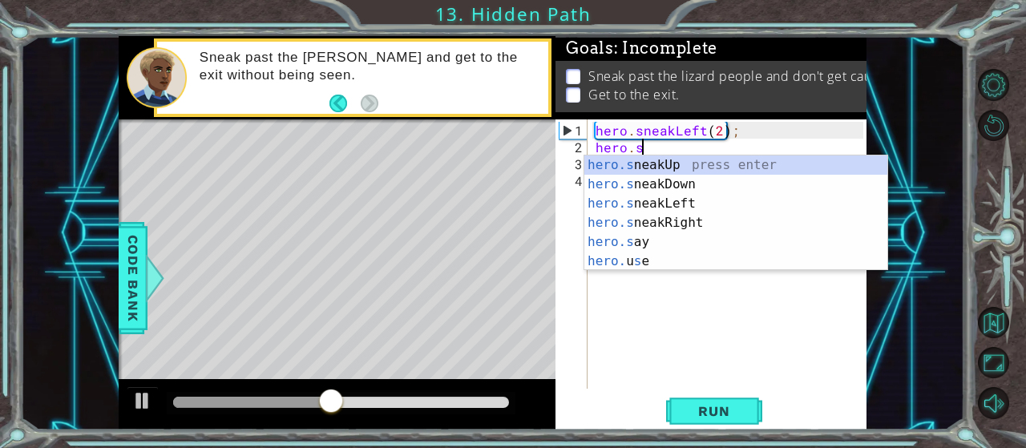
scroll to position [0, 2]
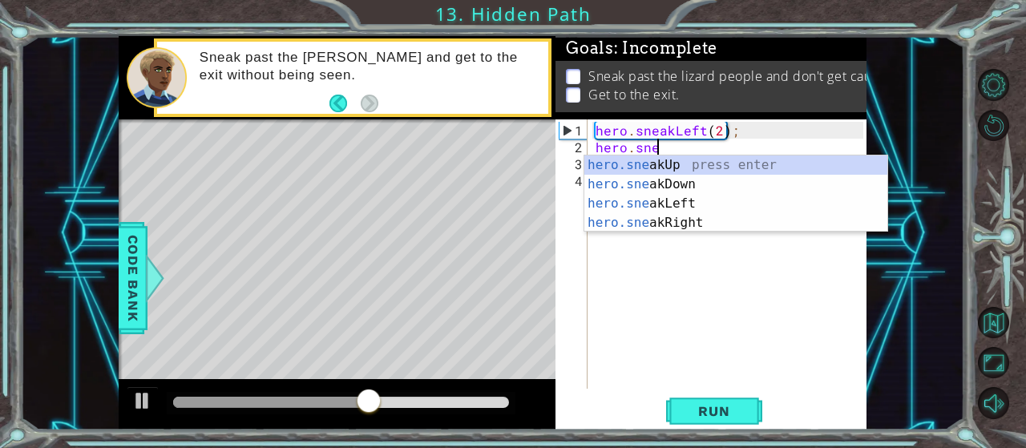
click at [639, 167] on div "hero.sne akUp press enter hero.sne akDown press enter hero.sne akLeft press ent…" at bounding box center [736, 212] width 304 height 115
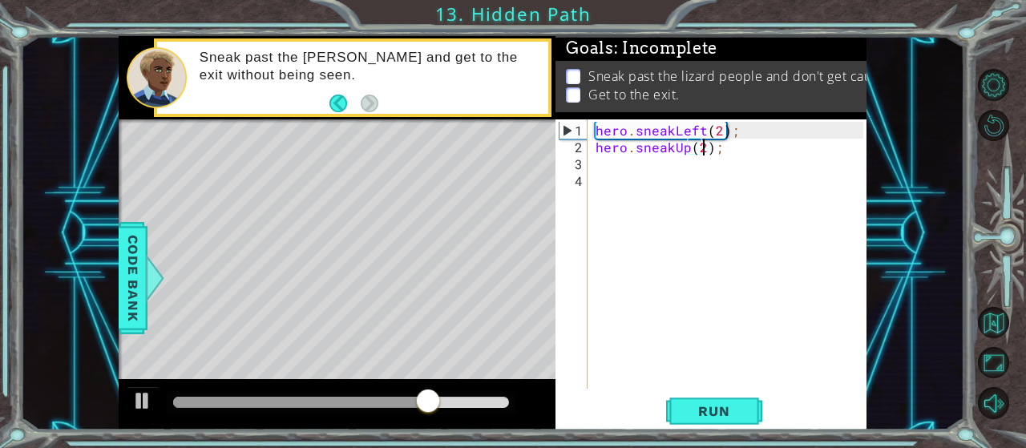
scroll to position [0, 6]
type textarea "hero.sneakUp(2);"
click at [730, 409] on span "Run" at bounding box center [713, 411] width 63 height 16
click at [639, 165] on div "hero . sneakLeft ( 2 ) ; hero . sneakUp ( 2 ) ;" at bounding box center [731, 273] width 279 height 303
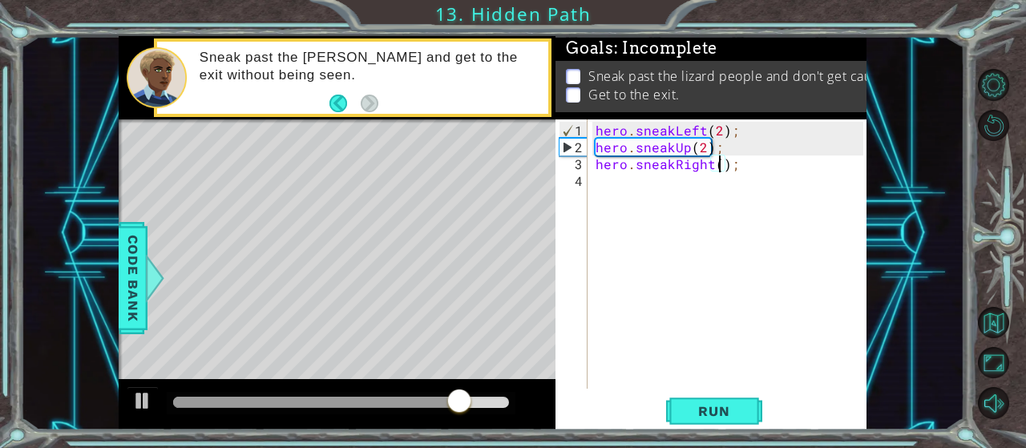
scroll to position [0, 8]
type textarea "hero.sneakRight(2);"
click at [720, 421] on button "Run" at bounding box center [714, 411] width 96 height 31
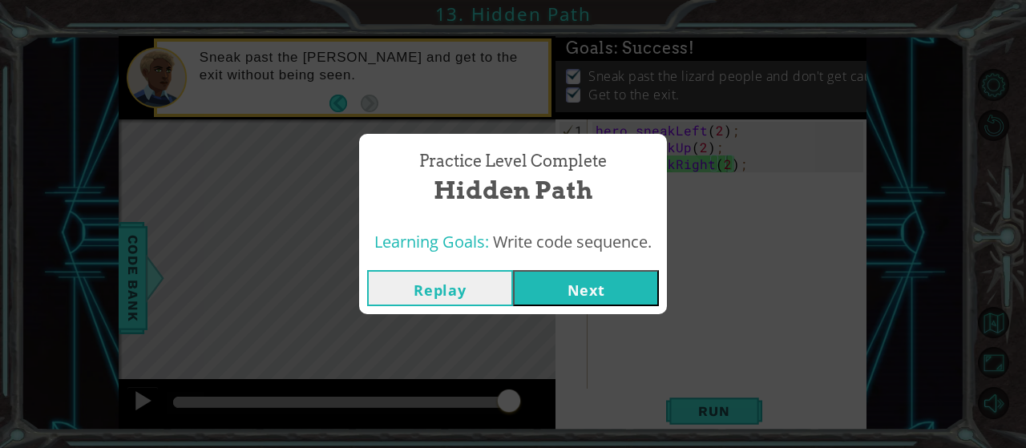
click at [647, 285] on button "Next" at bounding box center [586, 288] width 146 height 36
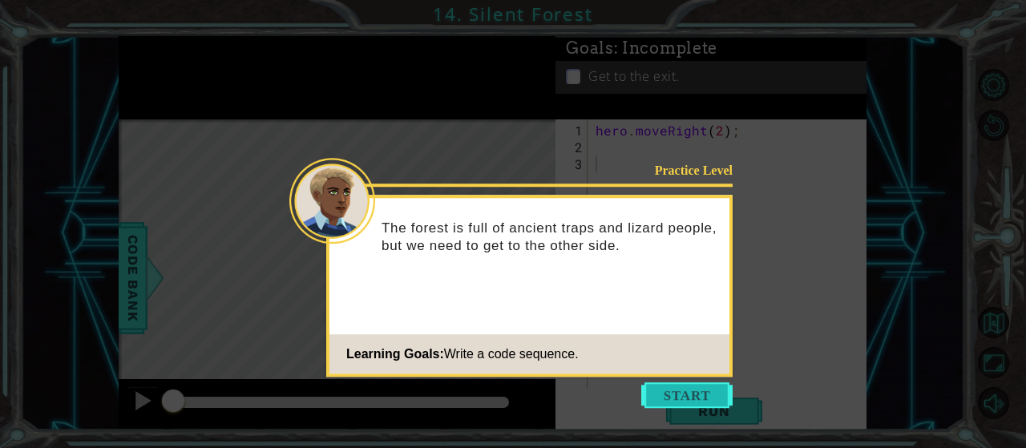
click at [676, 397] on button "Start" at bounding box center [686, 395] width 91 height 26
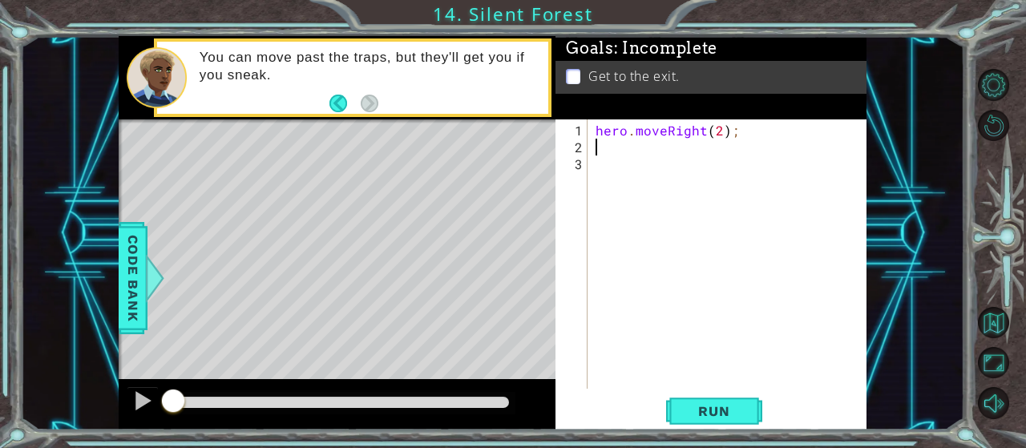
click at [631, 153] on div "hero . moveRight ( 2 ) ;" at bounding box center [731, 273] width 279 height 303
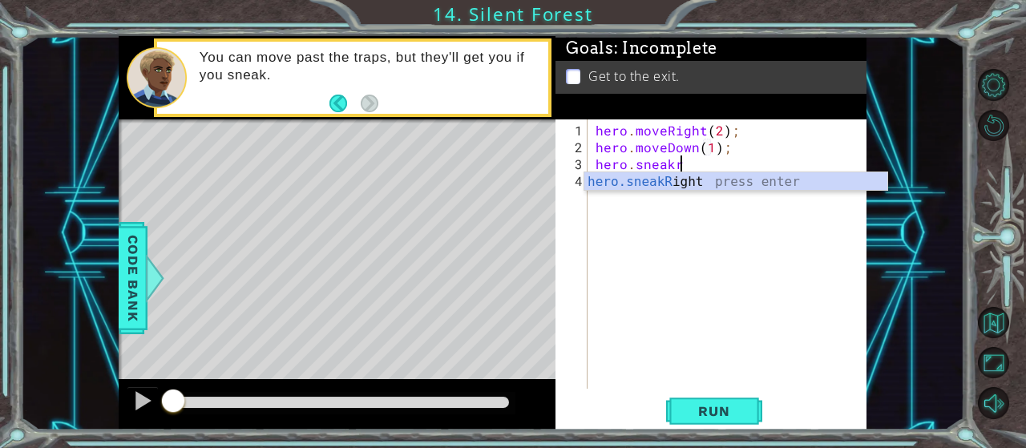
scroll to position [0, 8]
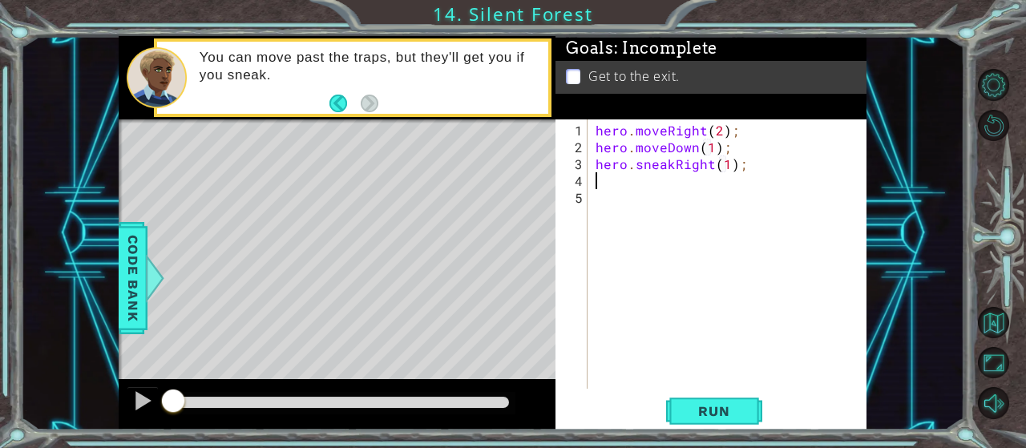
type textarea "hero.sneakRight(1);\"
click at [728, 164] on div "hero . moveRight ( 2 ) ; hero . moveDown ( 1 ) ; hero . sneakRight ( 1 ) ;" at bounding box center [731, 273] width 279 height 303
type textarea "hero.sneakRight(2);"
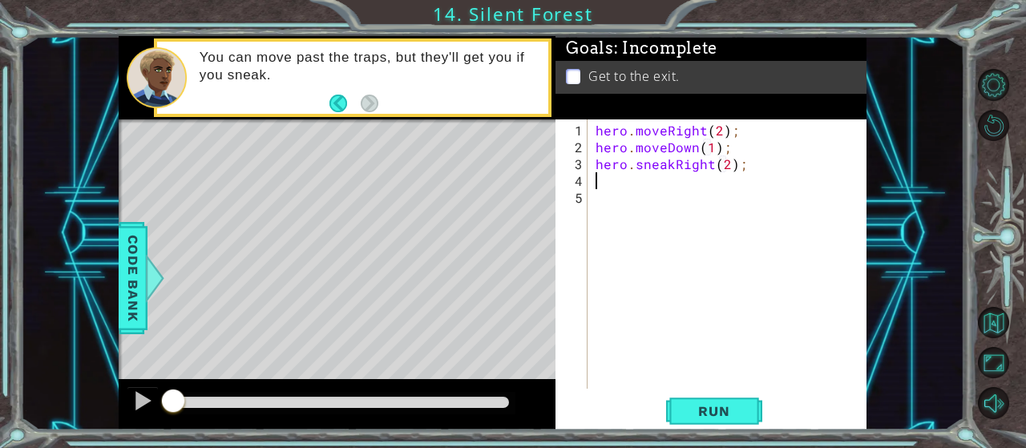
click at [655, 177] on div "hero . moveRight ( 2 ) ; hero . moveDown ( 1 ) ; hero . sneakRight ( 2 ) ;" at bounding box center [731, 273] width 279 height 303
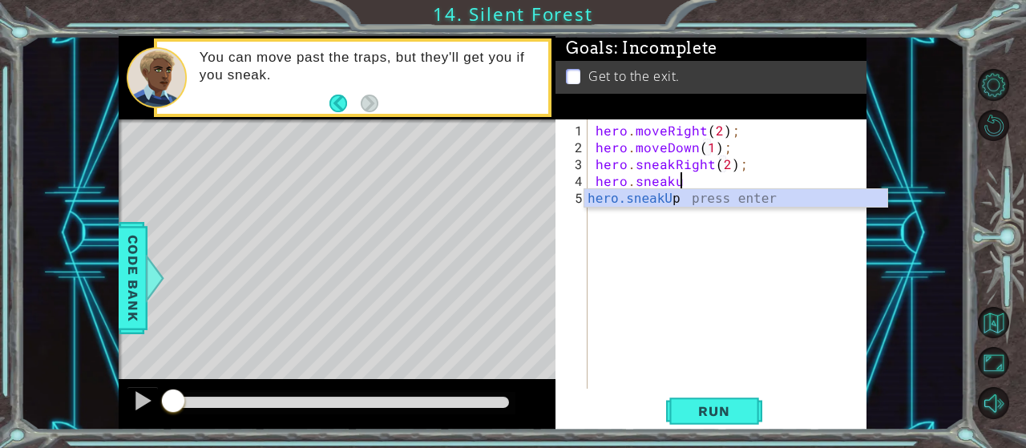
type textarea "hero.sneakUp(1);"
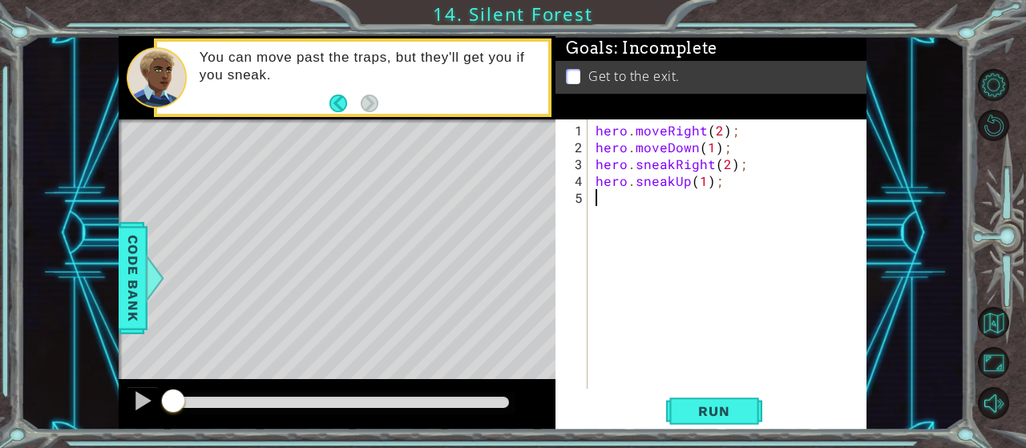
click at [665, 216] on div "hero . moveRight ( 2 ) ; hero . moveDown ( 1 ) ; hero . sneakRight ( 2 ) ; hero…" at bounding box center [731, 273] width 279 height 303
type textarea "hero.moveRight(1);"
click at [705, 423] on button "Run" at bounding box center [714, 411] width 96 height 31
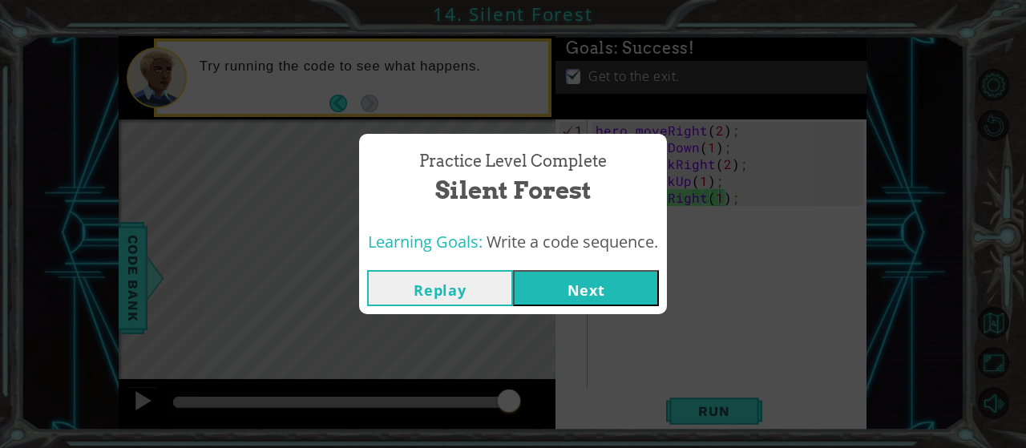
click at [538, 265] on div "Replay Next" at bounding box center [513, 288] width 308 height 52
click at [559, 283] on button "Next" at bounding box center [586, 288] width 146 height 36
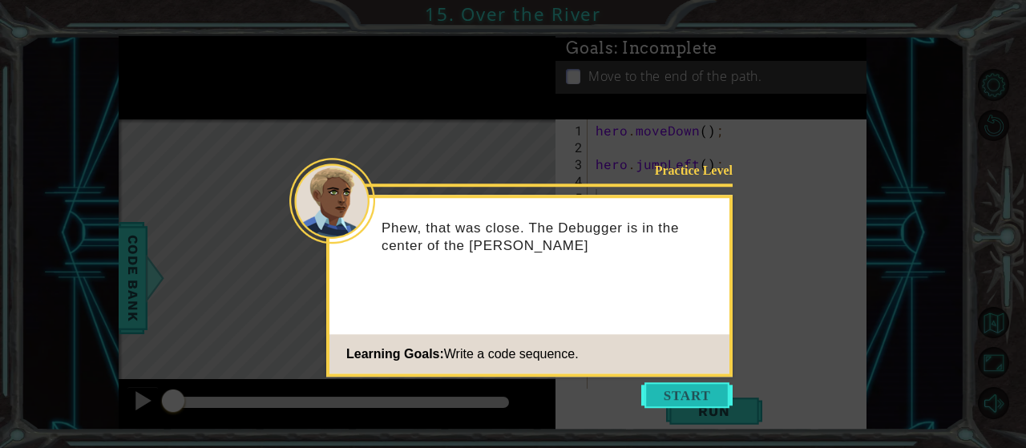
click at [668, 398] on button "Start" at bounding box center [686, 395] width 91 height 26
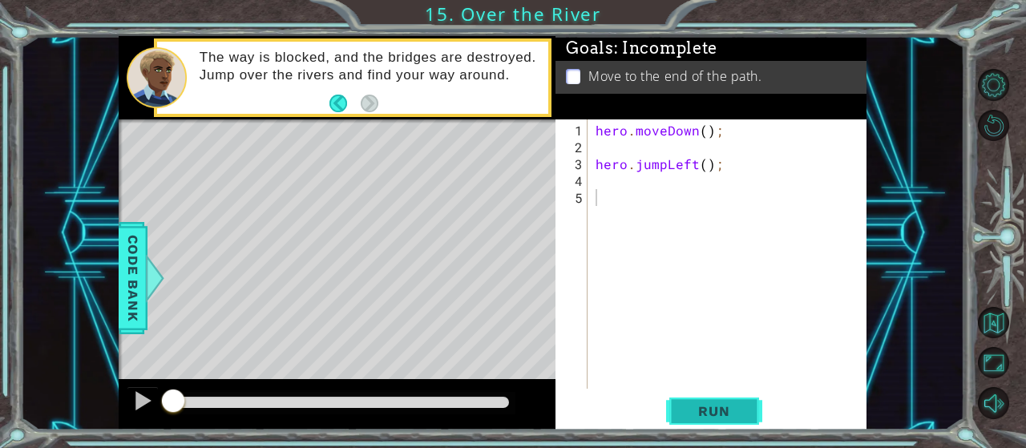
click at [697, 412] on span "Run" at bounding box center [713, 411] width 63 height 16
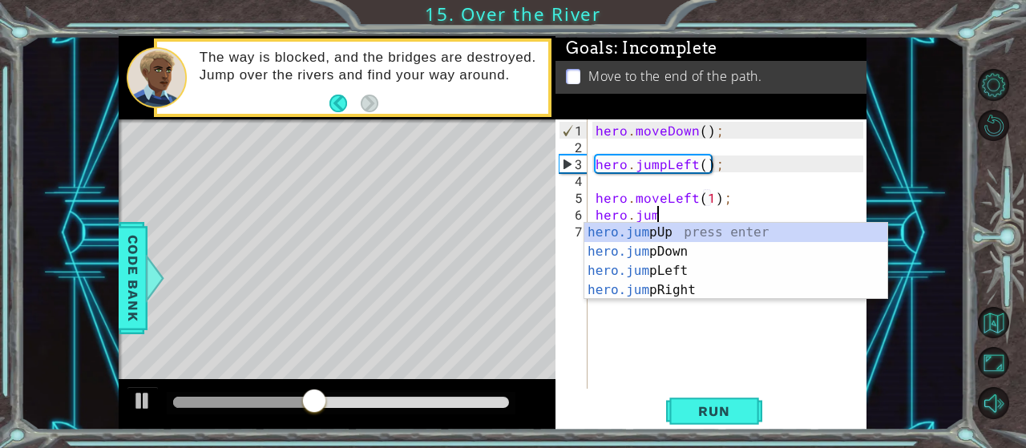
scroll to position [0, 11]
type textarea "hero.jump"
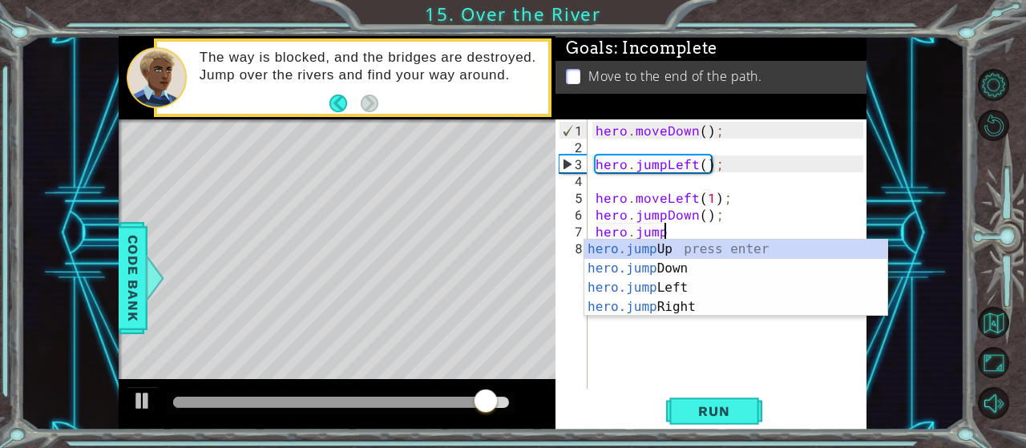
scroll to position [0, 4]
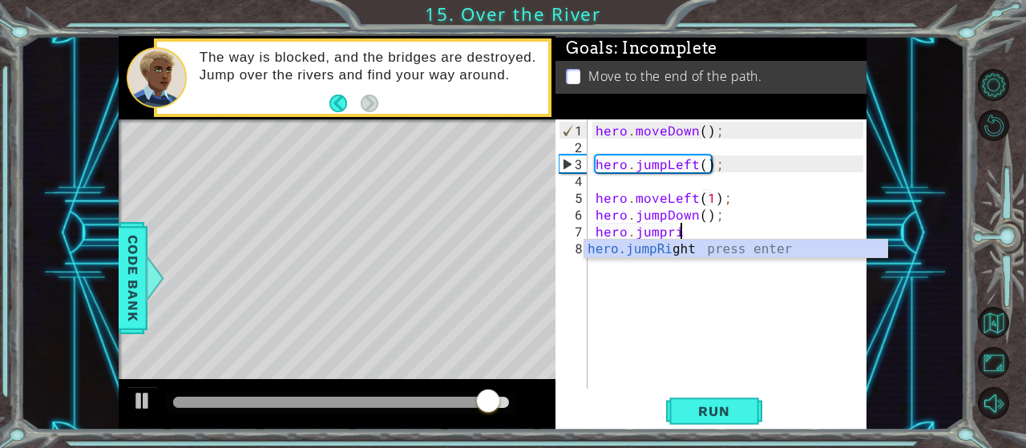
type textarea "hero.jumpri"
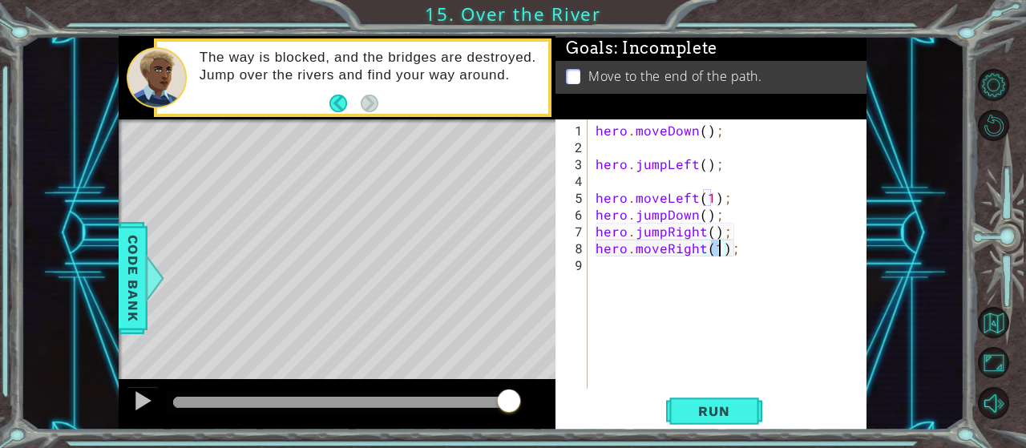
type textarea "hero.moveRight(1);"
click at [724, 432] on div "1 ההההההההההההההההההההההההההההההההההההההההההההההההההההההההההההההההההההההההההההה…" at bounding box center [513, 224] width 1026 height 448
click at [720, 421] on button "Run" at bounding box center [714, 411] width 96 height 31
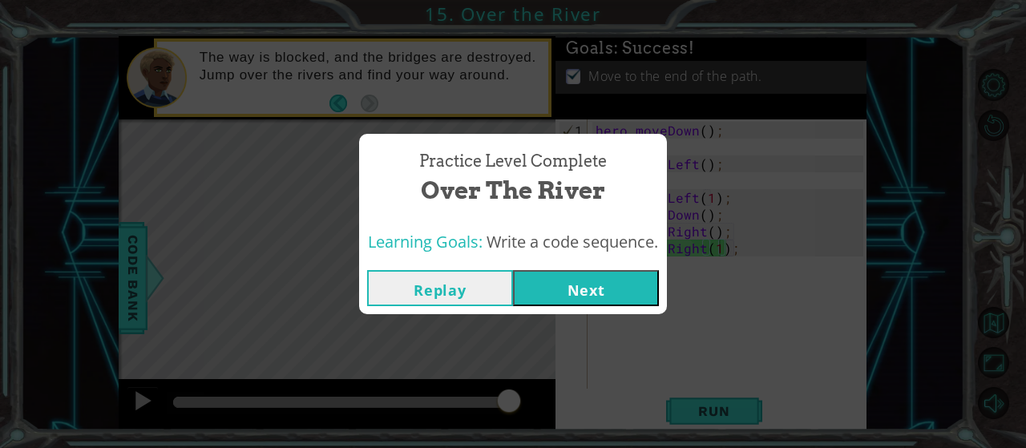
click at [584, 279] on button "Next" at bounding box center [586, 288] width 146 height 36
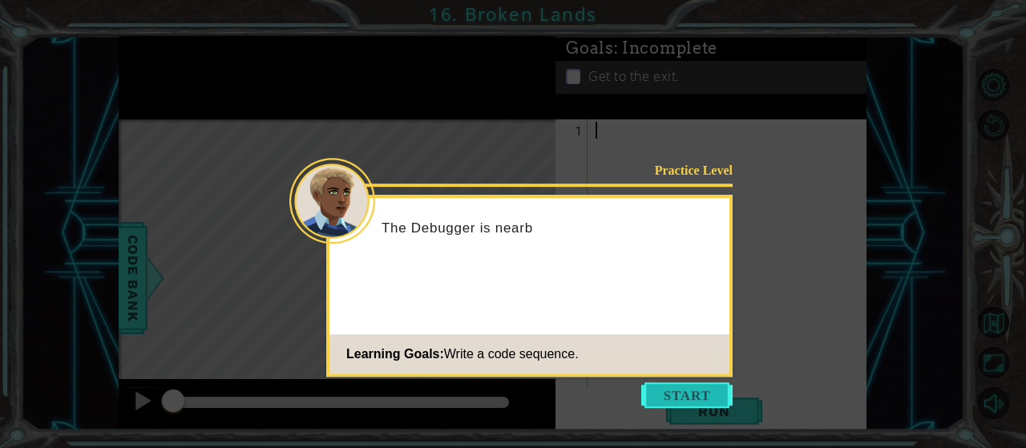
click at [694, 395] on button "Start" at bounding box center [686, 395] width 91 height 26
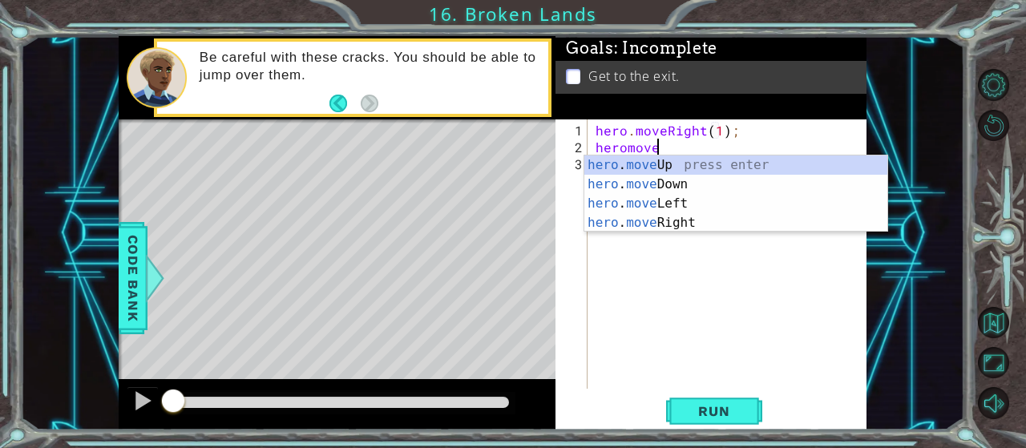
scroll to position [0, 3]
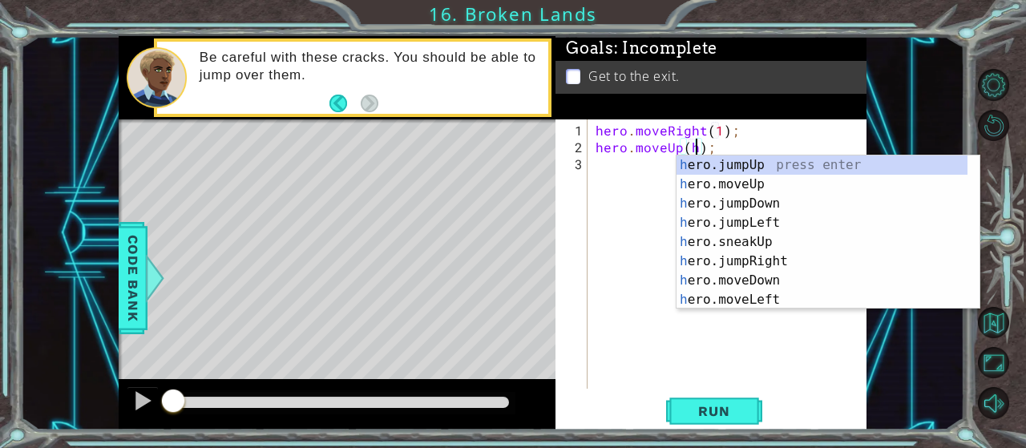
type textarea "hero.moveUp();"
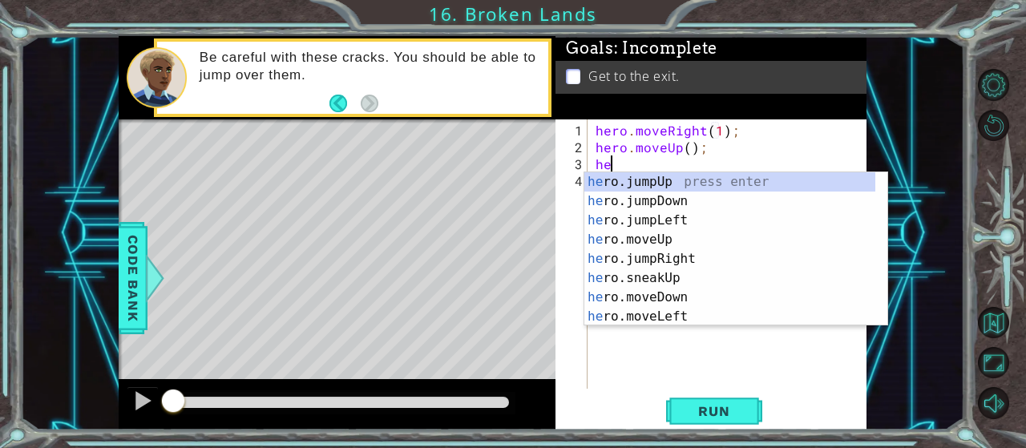
scroll to position [0, 0]
type textarea "hero"
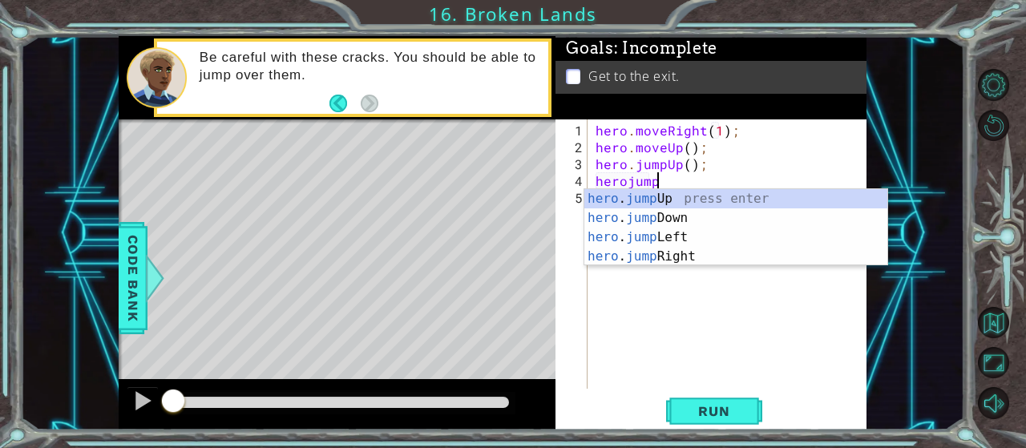
type textarea "herojumpri"
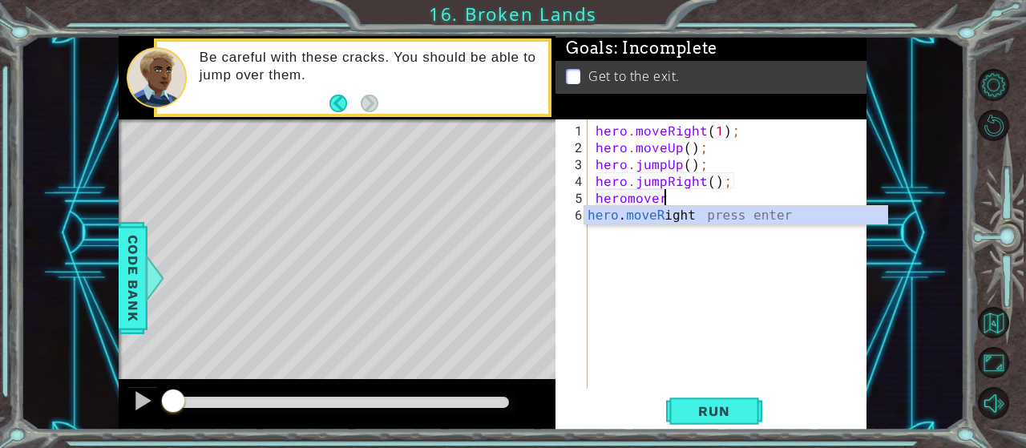
scroll to position [0, 4]
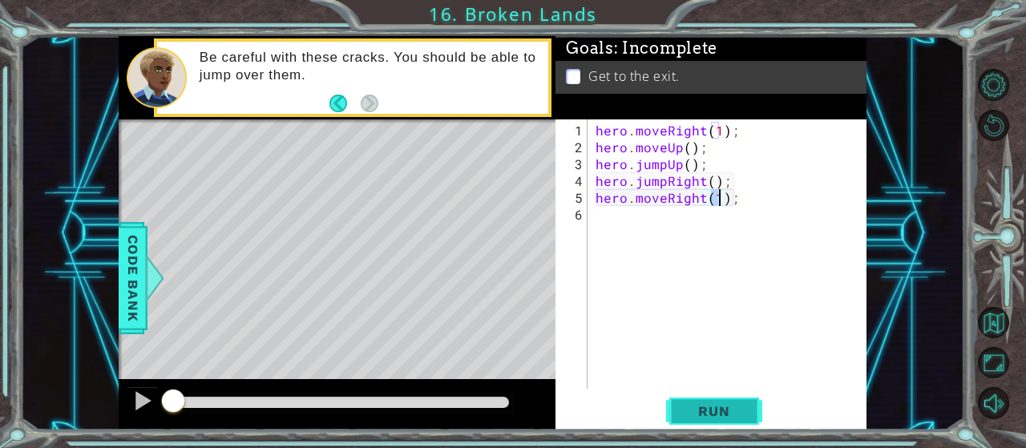
type textarea "hero.moveRight(1);"
click at [683, 405] on span "Run" at bounding box center [713, 411] width 63 height 16
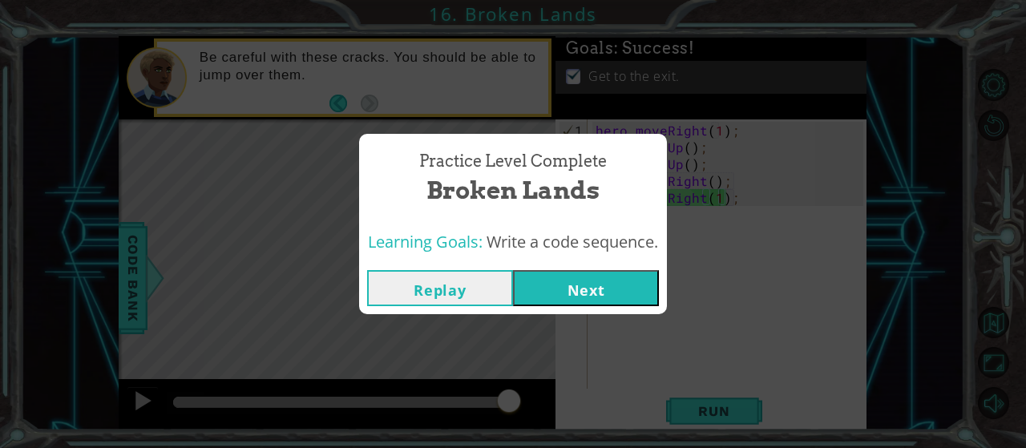
click at [647, 276] on button "Next" at bounding box center [586, 288] width 146 height 36
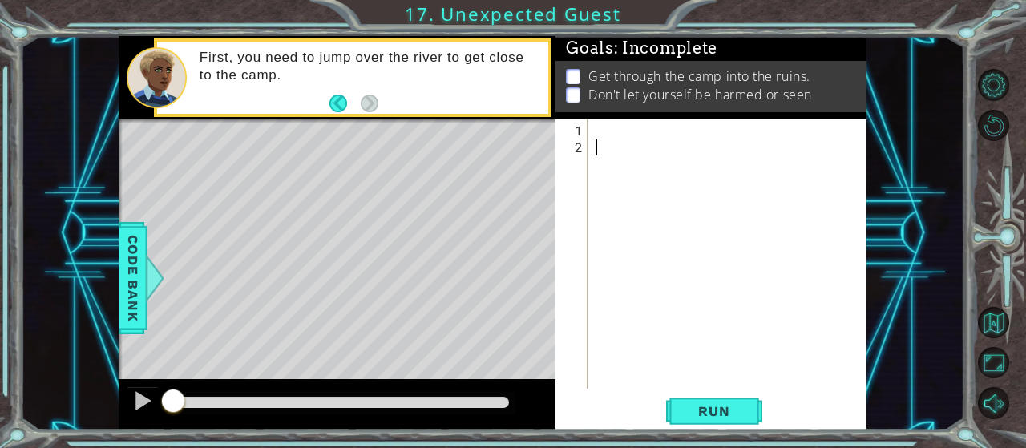
click at [603, 133] on div at bounding box center [731, 273] width 279 height 303
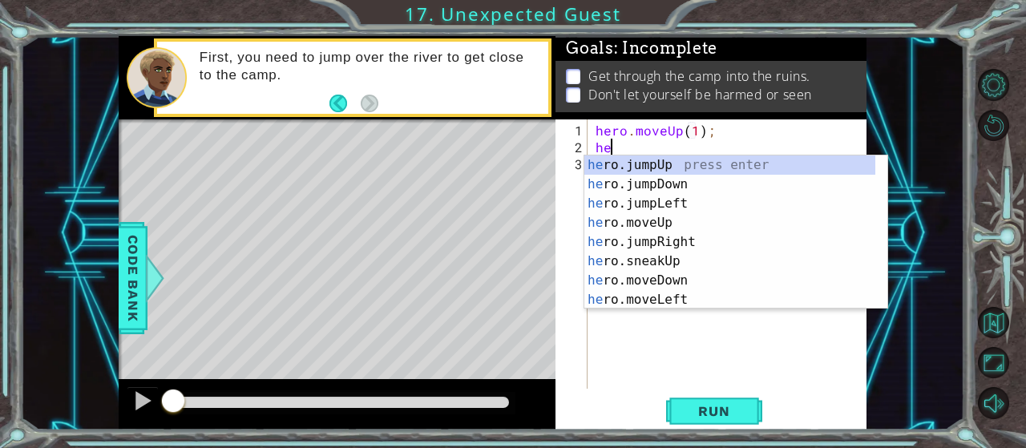
scroll to position [0, 7]
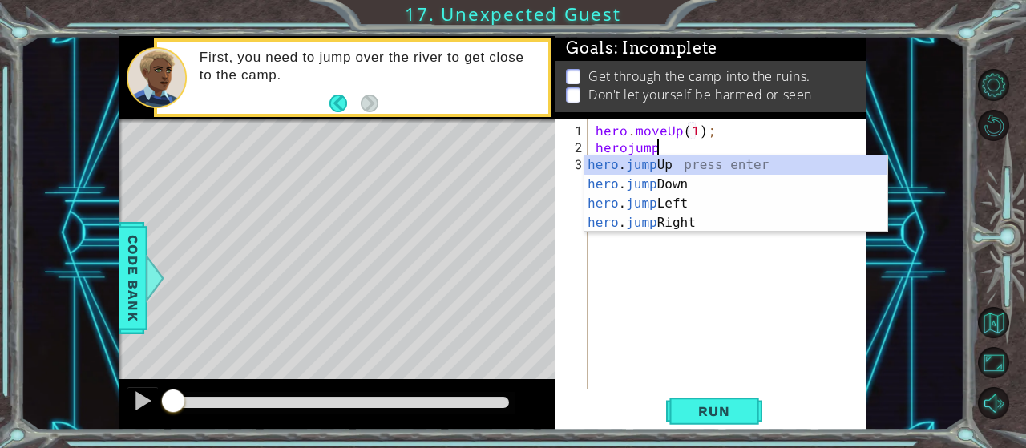
type textarea "herojumpr"
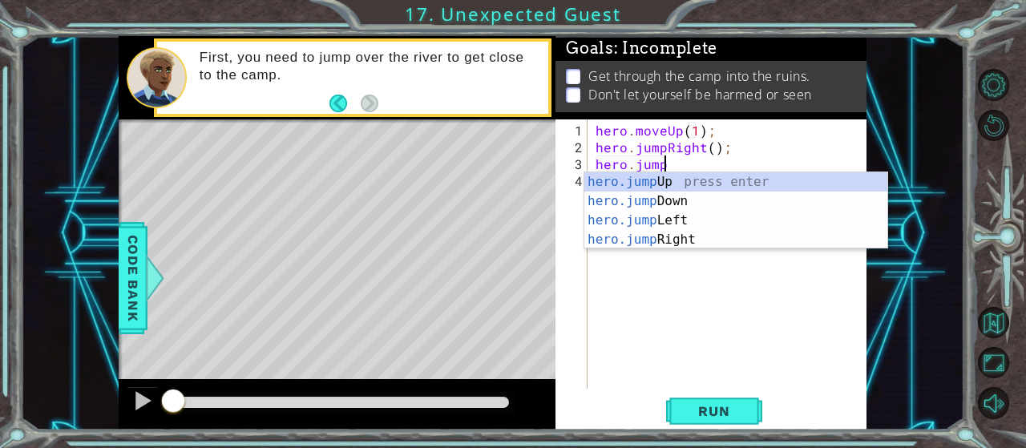
scroll to position [0, 4]
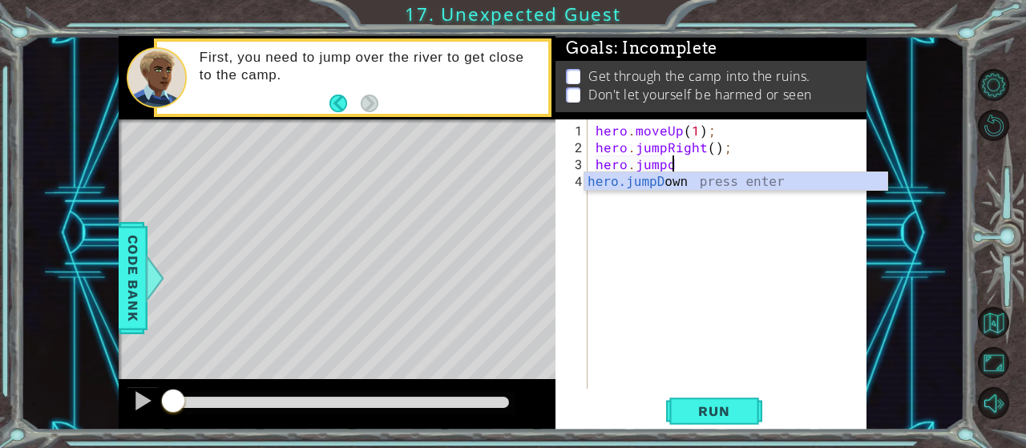
type textarea "hero.jumpdo"
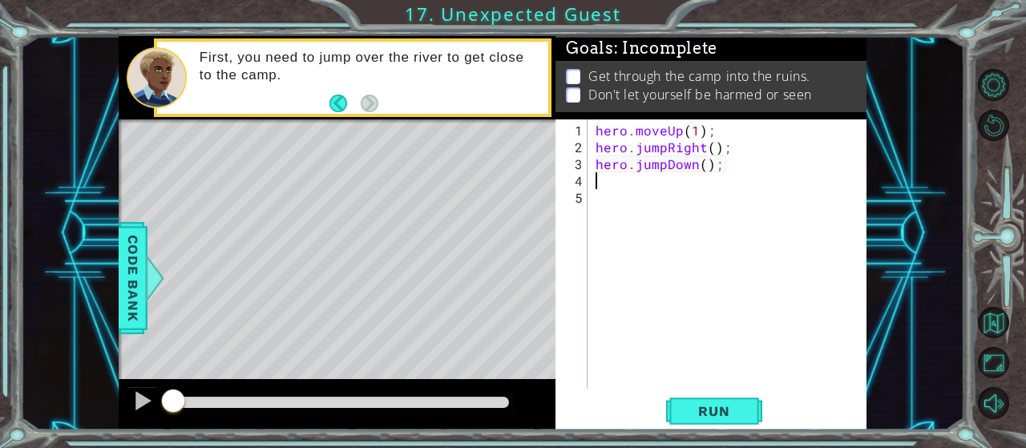
scroll to position [0, 0]
click at [739, 418] on span "Run" at bounding box center [713, 411] width 63 height 16
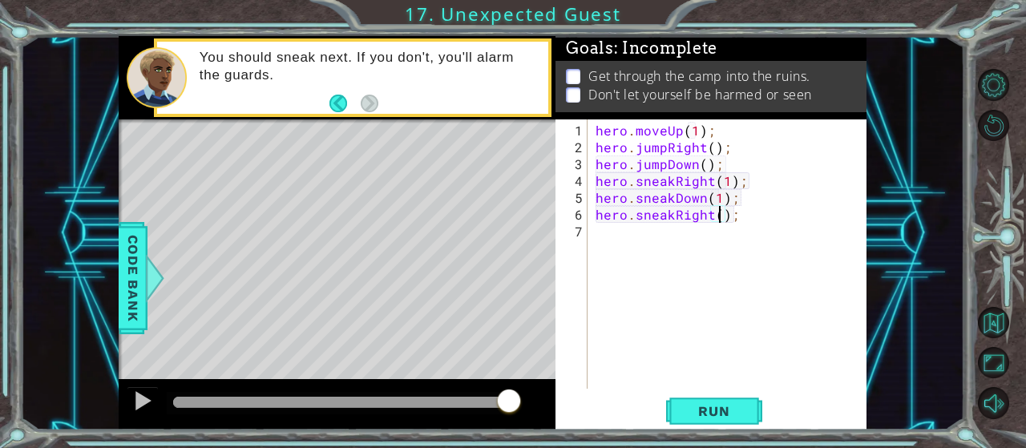
scroll to position [0, 8]
type textarea "hero.sneakRight(2);"
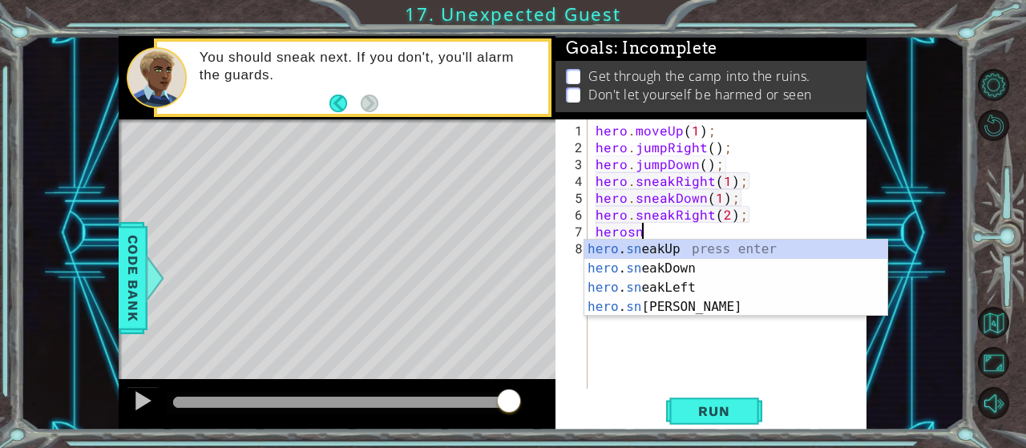
scroll to position [0, 2]
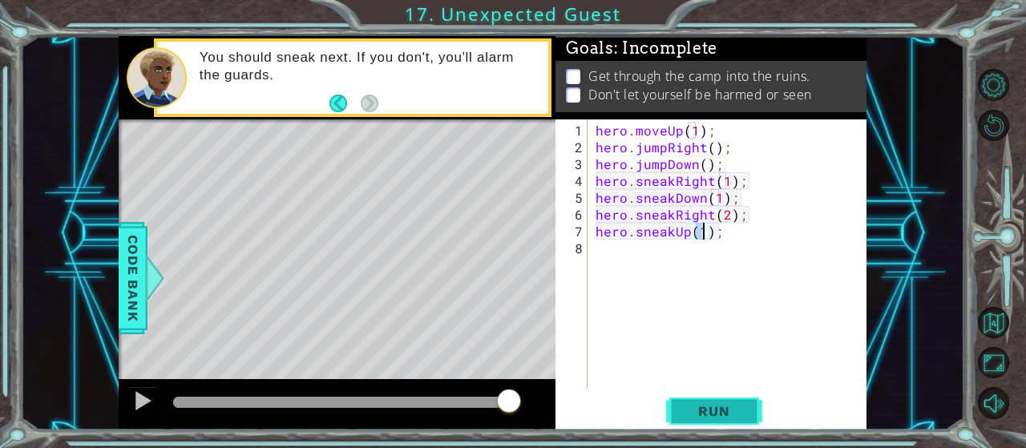
type textarea "hero.sneakUp(1);"
click at [754, 405] on button "Run" at bounding box center [714, 411] width 96 height 31
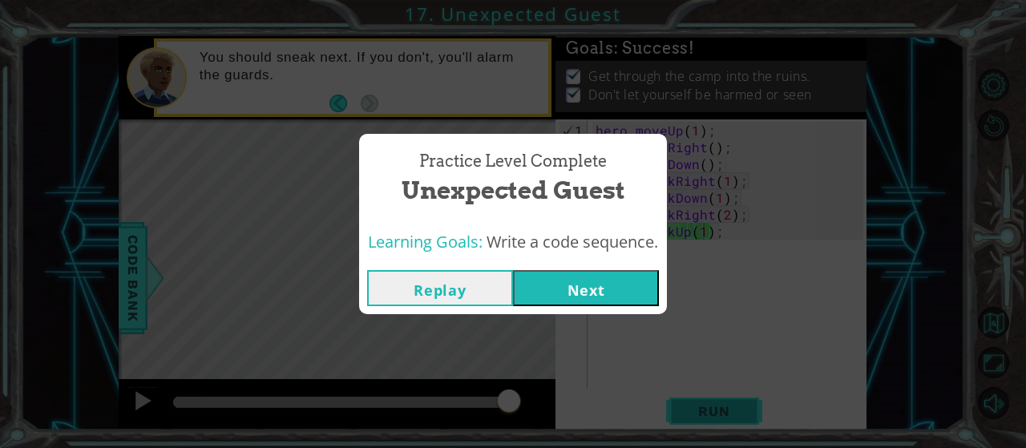
click button "Next" at bounding box center [586, 288] width 146 height 36
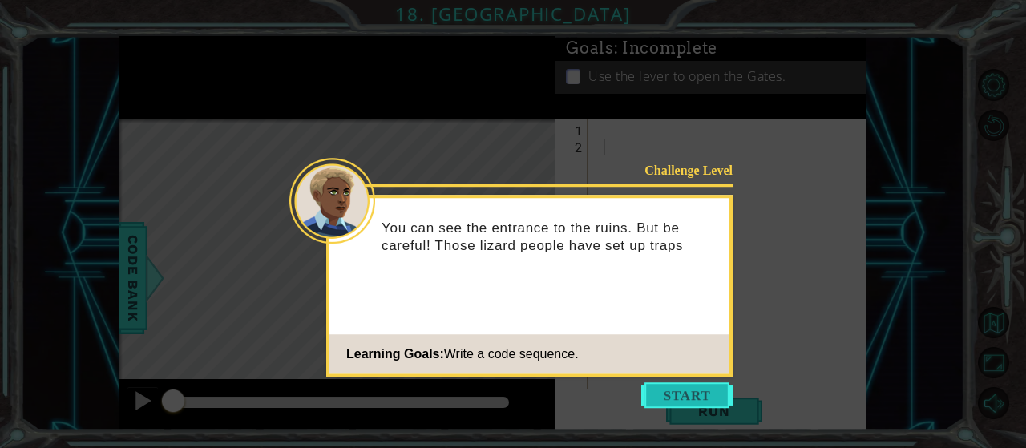
click at [663, 392] on button "Start" at bounding box center [686, 395] width 91 height 26
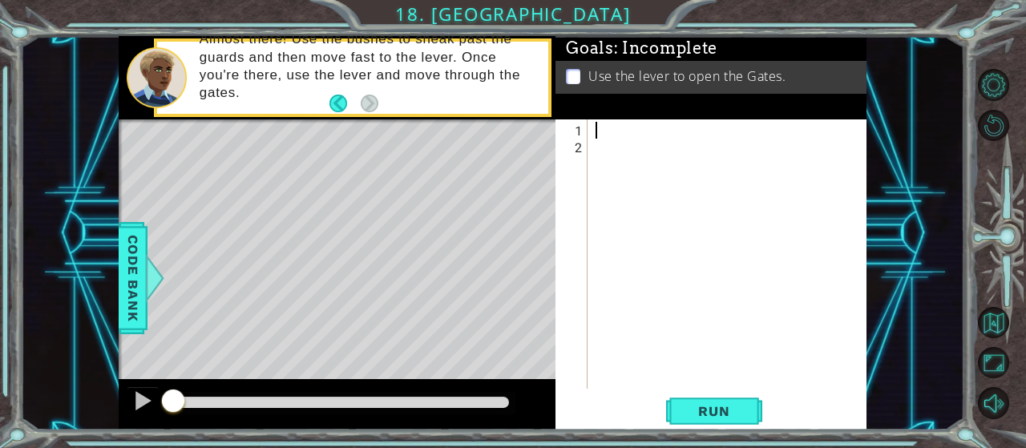
click at [614, 131] on div at bounding box center [731, 273] width 279 height 303
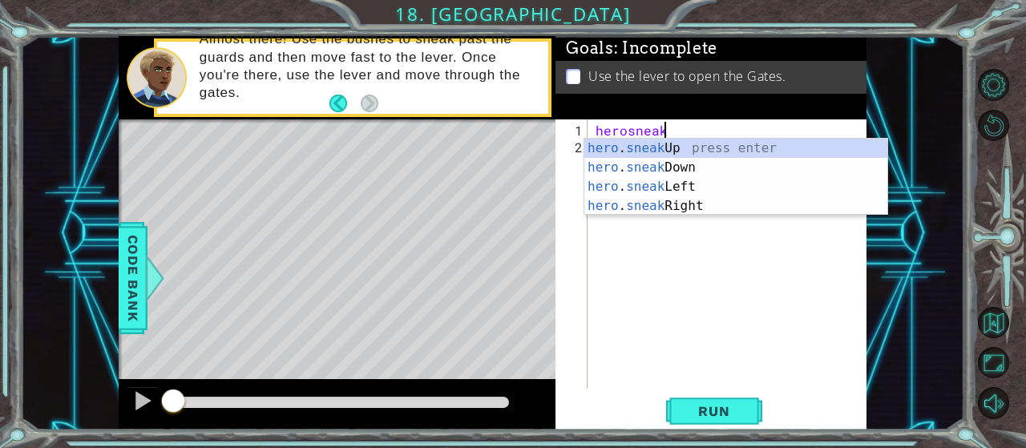
scroll to position [0, 4]
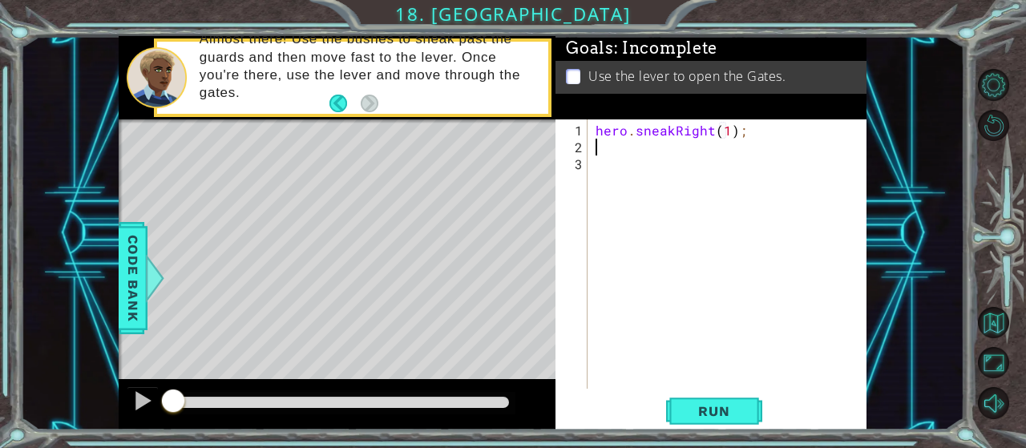
type textarea "hero.sneakRight(1);s"
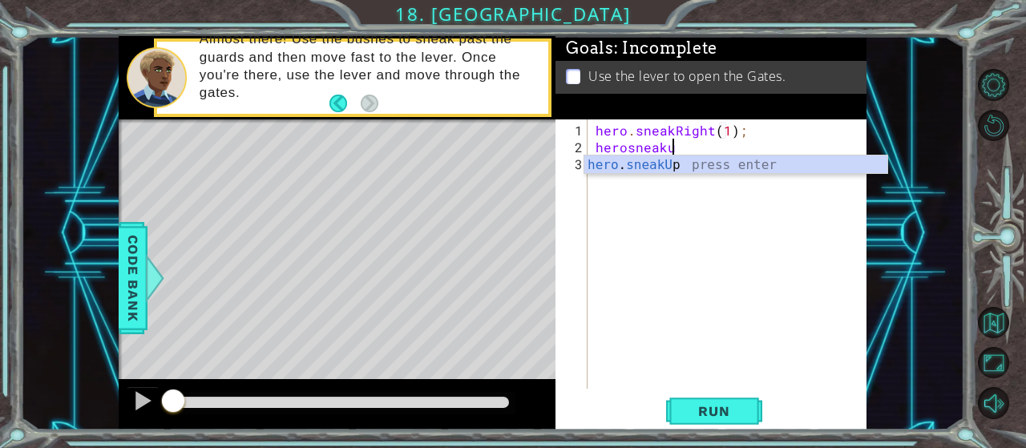
type textarea "herosneakuo"
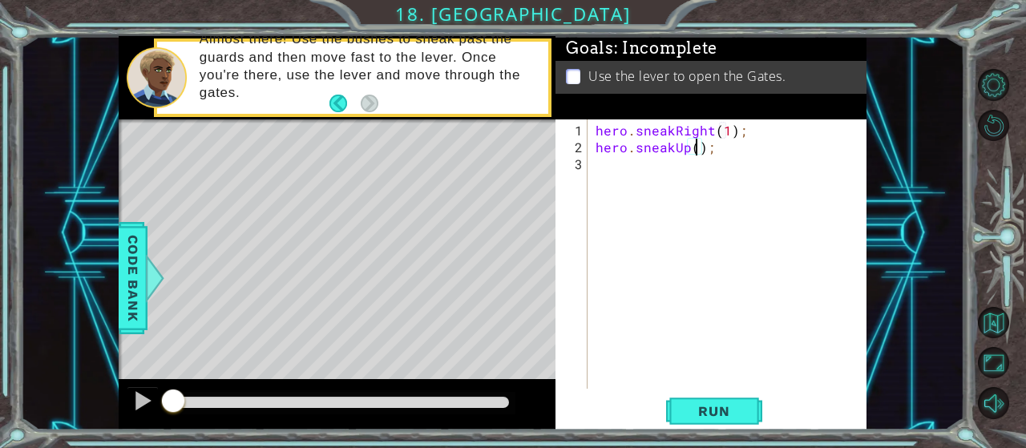
type textarea "hero.sneakUp(2);"
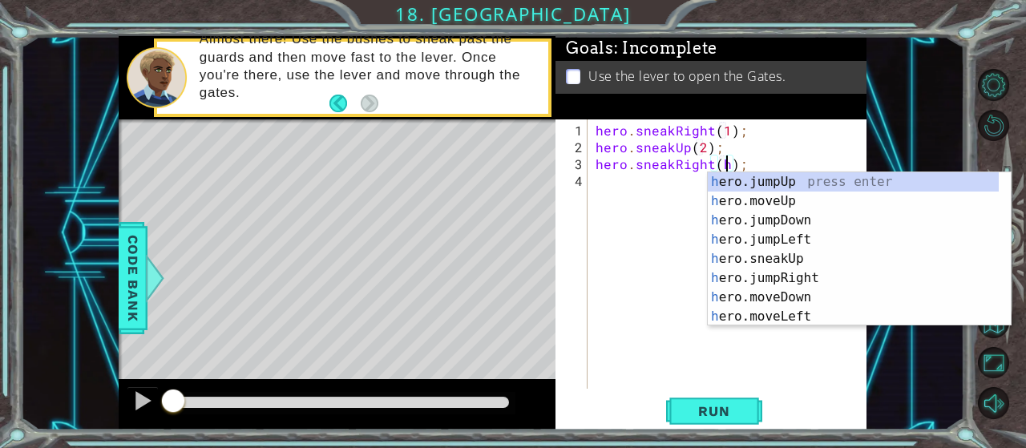
type textarea "hero.sneakRight();"
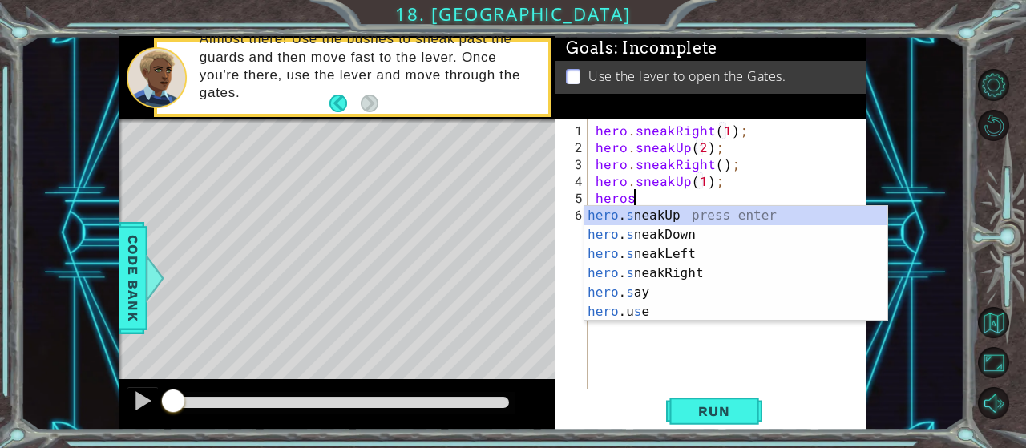
scroll to position [0, 9]
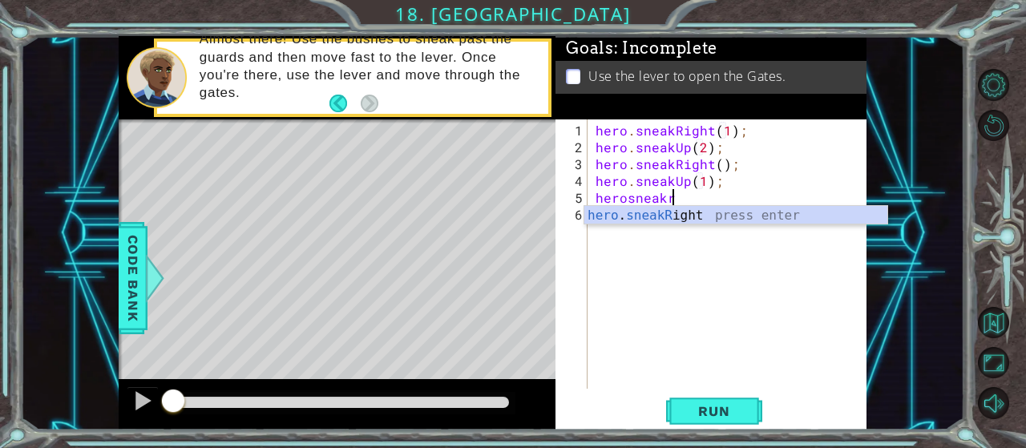
type textarea "hero.sneakRight(1);"
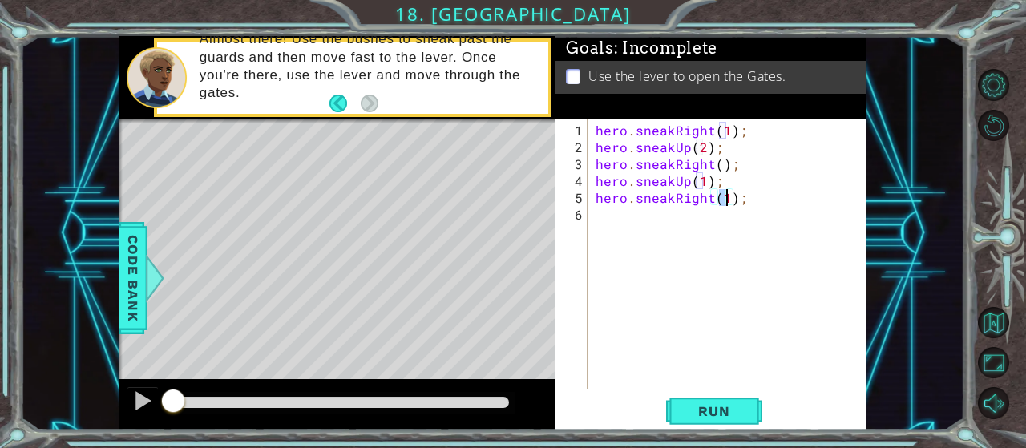
click at [623, 218] on div "hero . sneakRight ( 1 ) ; hero . sneakUp ( 2 ) ; hero . sneakRight ( ) ; hero .…" at bounding box center [731, 273] width 279 height 303
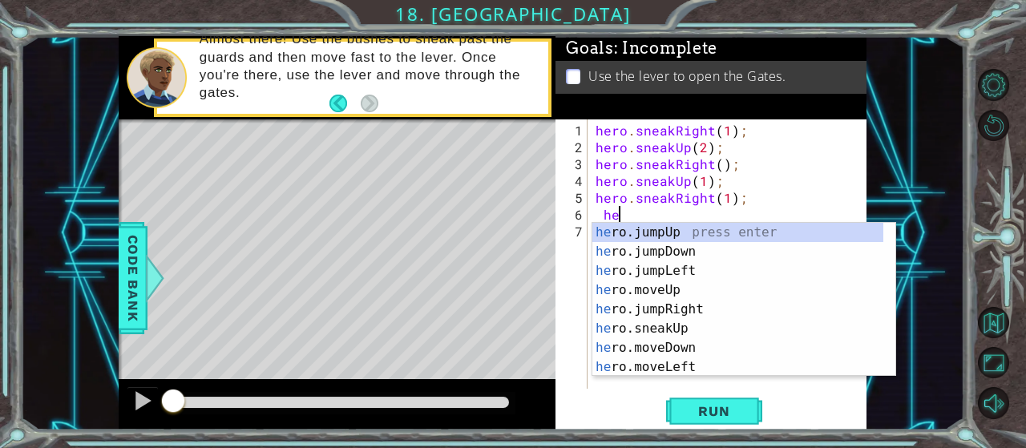
scroll to position [0, 1]
type textarea "h"
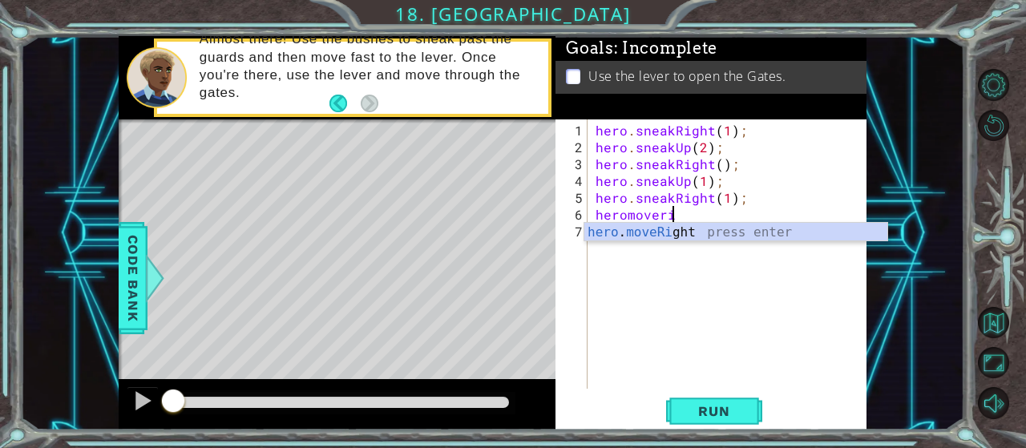
scroll to position [0, 4]
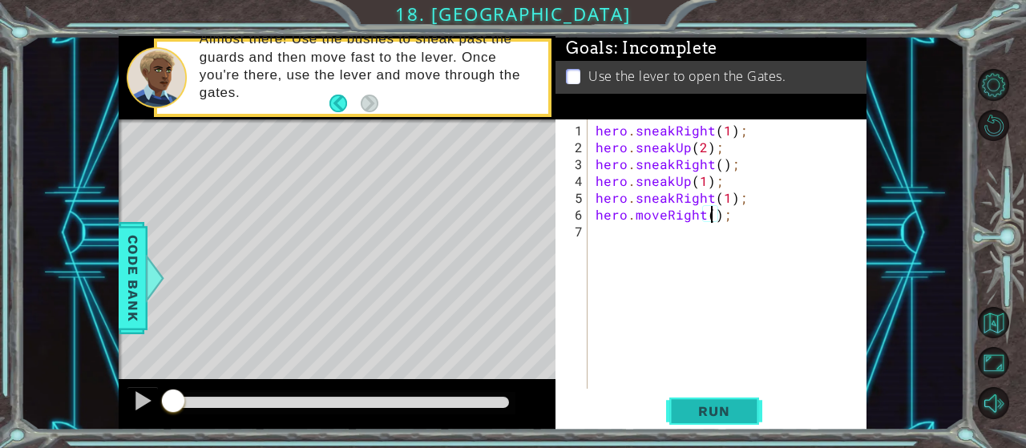
type textarea "hero.moveRight();"
click at [712, 413] on span "Run" at bounding box center [713, 411] width 63 height 16
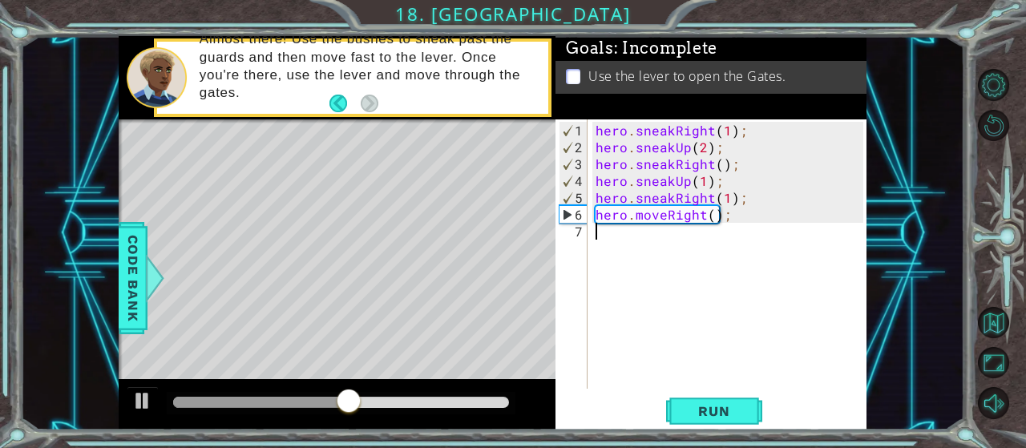
click at [630, 233] on div "hero . sneakRight ( 1 ) ; hero . sneakUp ( 2 ) ; hero . sneakRight ( ) ; hero .…" at bounding box center [731, 273] width 279 height 303
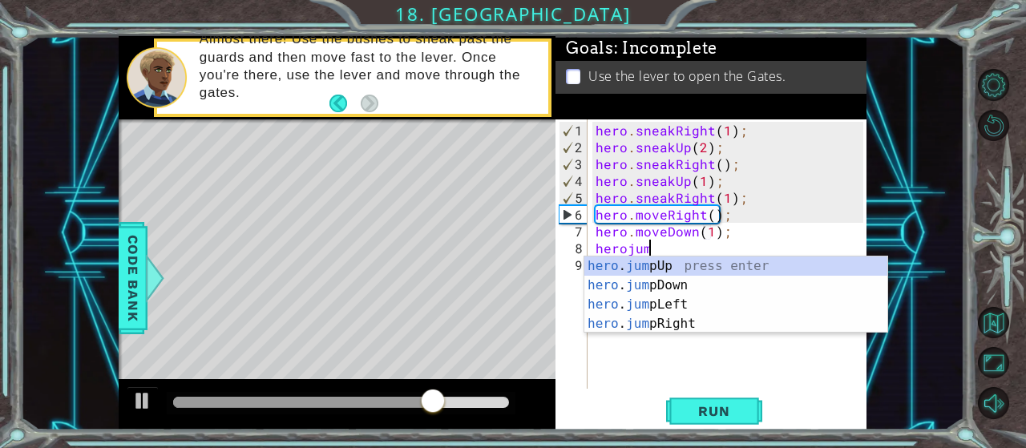
scroll to position [0, 11]
type textarea "hero.moveDown(1);herojumpd"
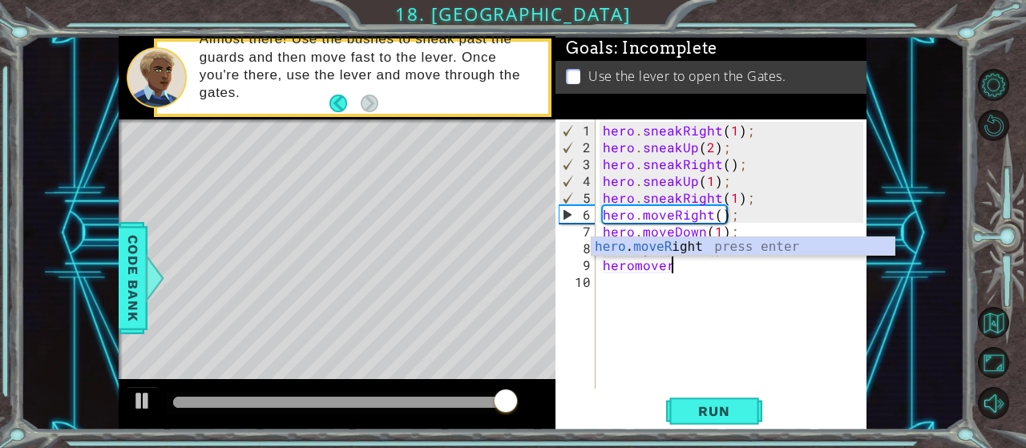
scroll to position [0, 3]
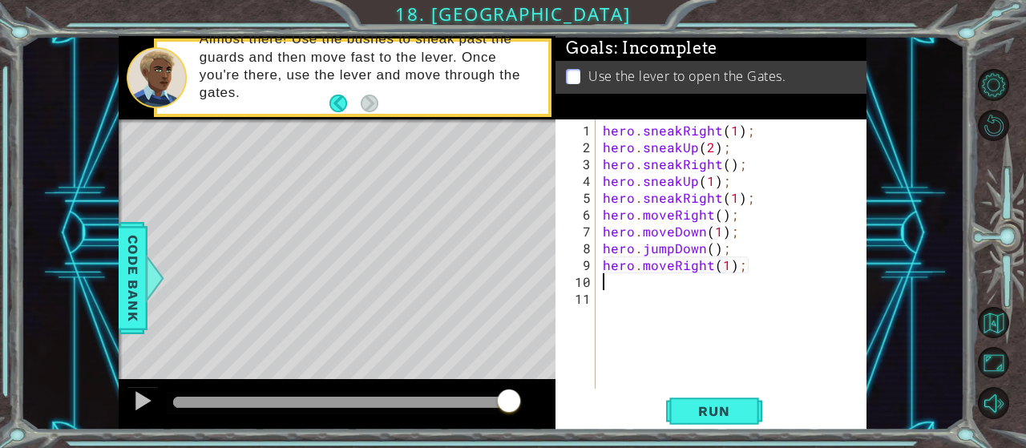
type textarea "hero.moveRight(1);"
click at [705, 394] on div "hero.moveRight(1); 1 2 3 4 5 6 7 8 9 10 11 hero . sneakRight ( 1 ) ; hero . sne…" at bounding box center [710, 274] width 311 height 310
click at [726, 267] on div "hero . sneakRight ( 1 ) ; hero . sneakUp ( 2 ) ; hero . sneakRight ( ) ; hero .…" at bounding box center [735, 273] width 272 height 303
type textarea "hero.moveRight(2);"
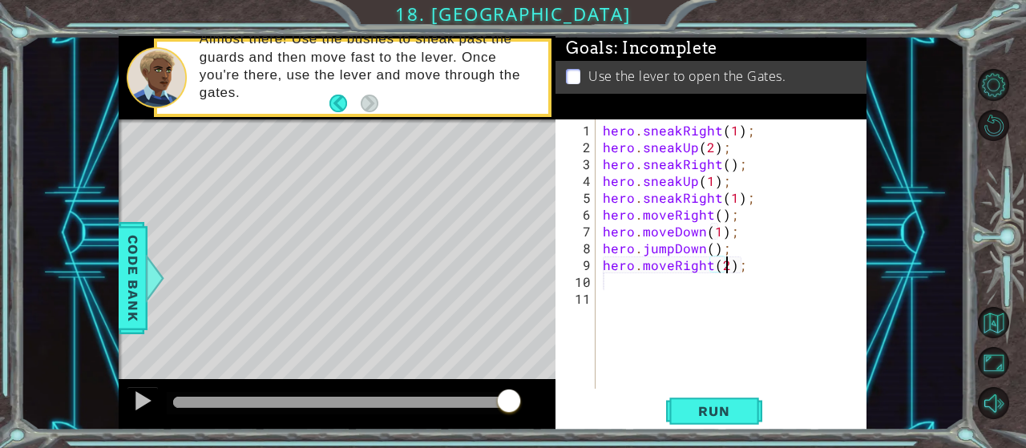
scroll to position [0, 7]
click at [663, 284] on div "hero . sneakRight ( 1 ) ; hero . sneakUp ( 2 ) ; hero . sneakRight ( ) ; hero .…" at bounding box center [735, 273] width 272 height 303
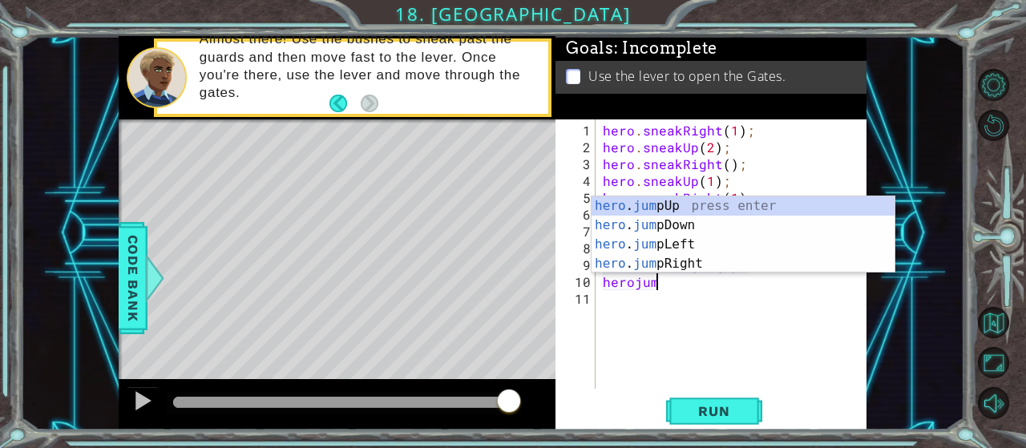
scroll to position [0, 3]
type textarea "herojumpu"
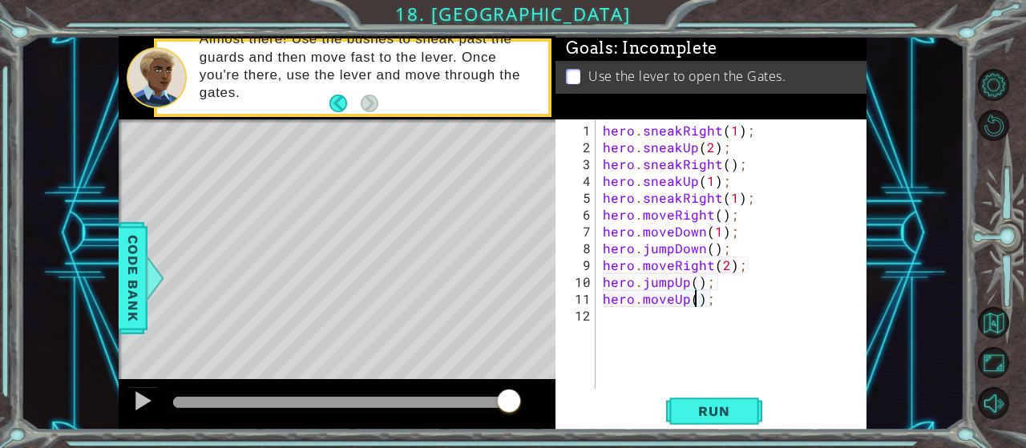
scroll to position [0, 6]
type textarea "hero.moveUp();"
click at [707, 406] on span "Run" at bounding box center [713, 411] width 63 height 16
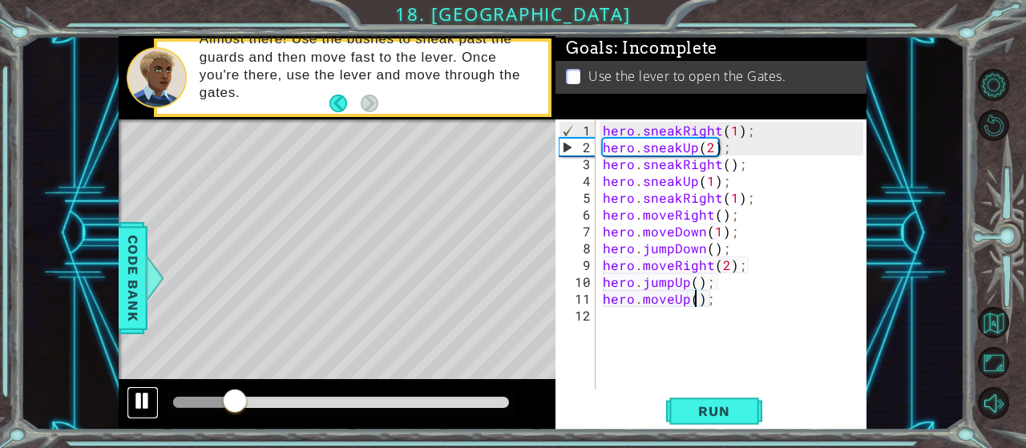
click at [132, 398] on div at bounding box center [142, 400] width 21 height 21
click at [635, 317] on div "hero . sneakRight ( 1 ) ; hero . sneakUp ( 2 ) ; hero . sneakRight ( ) ; hero .…" at bounding box center [735, 273] width 272 height 303
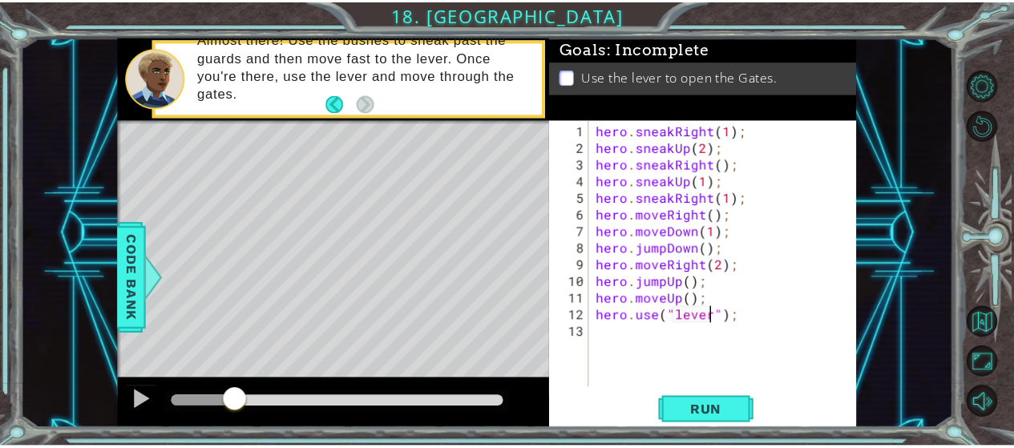
scroll to position [0, 7]
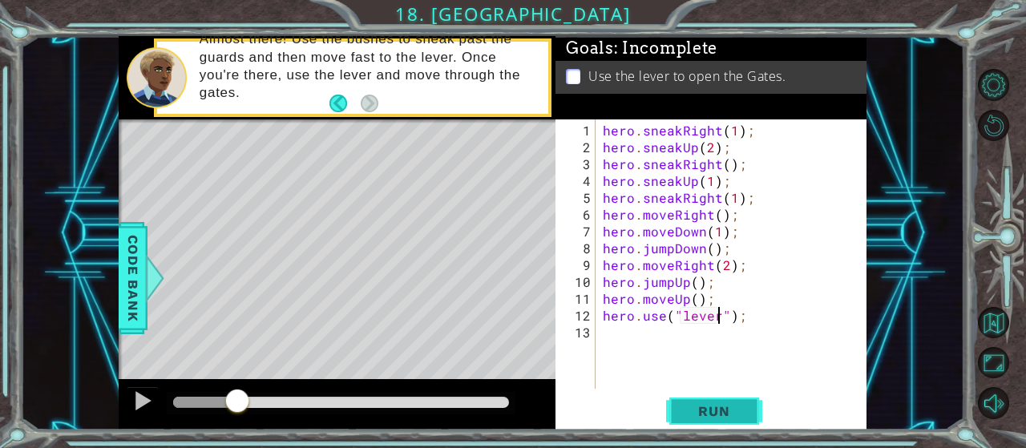
type textarea "hero.use("lever");"
click at [712, 409] on span "Run" at bounding box center [713, 411] width 63 height 16
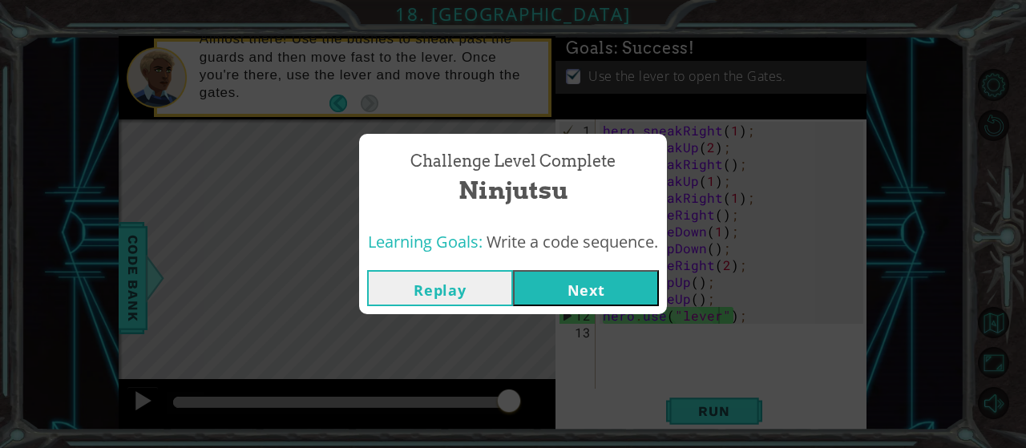
click at [546, 276] on button "Next" at bounding box center [586, 288] width 146 height 36
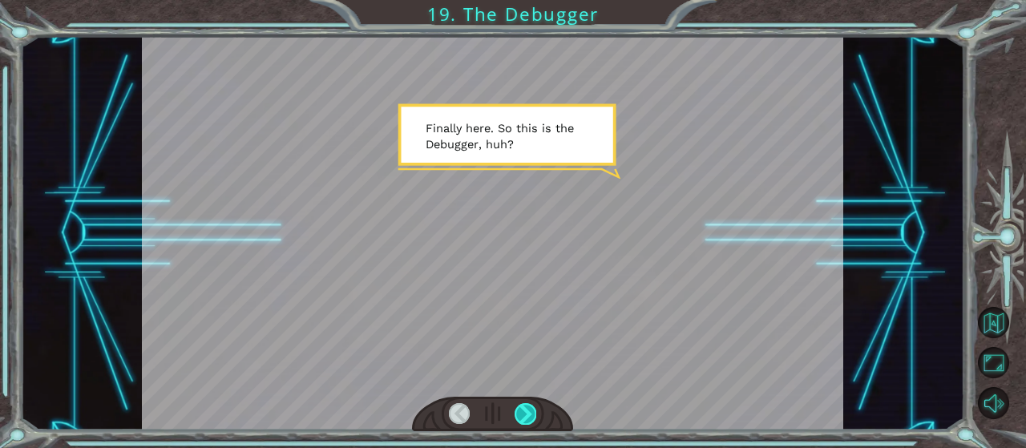
click at [524, 405] on div at bounding box center [524, 414] width 21 height 22
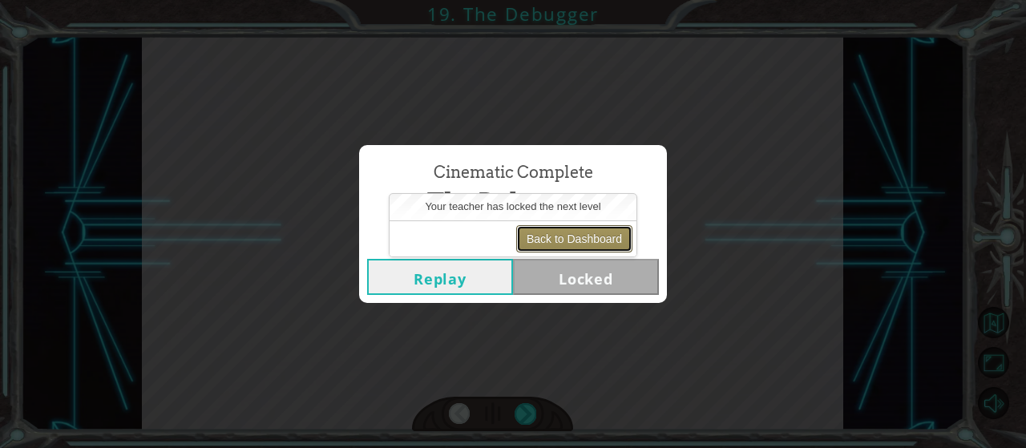
click at [559, 235] on button "Back to Dashboard" at bounding box center [574, 238] width 116 height 27
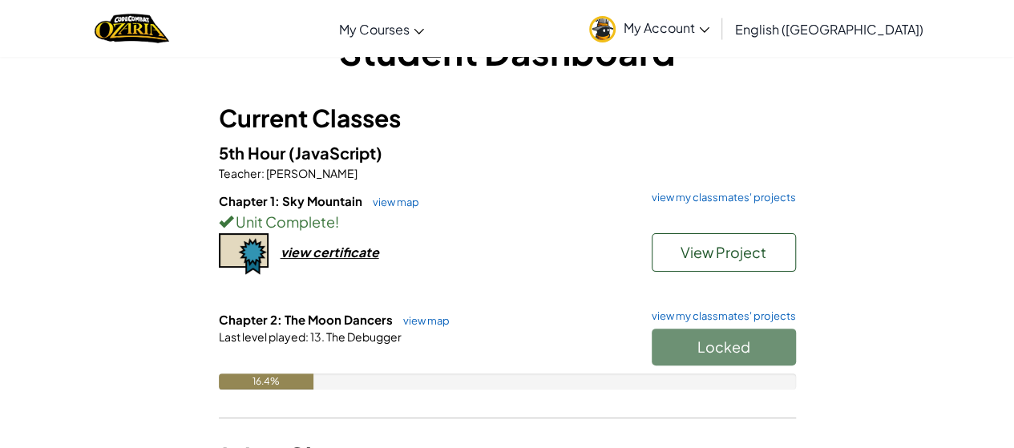
scroll to position [58, 0]
